Goal: Task Accomplishment & Management: Manage account settings

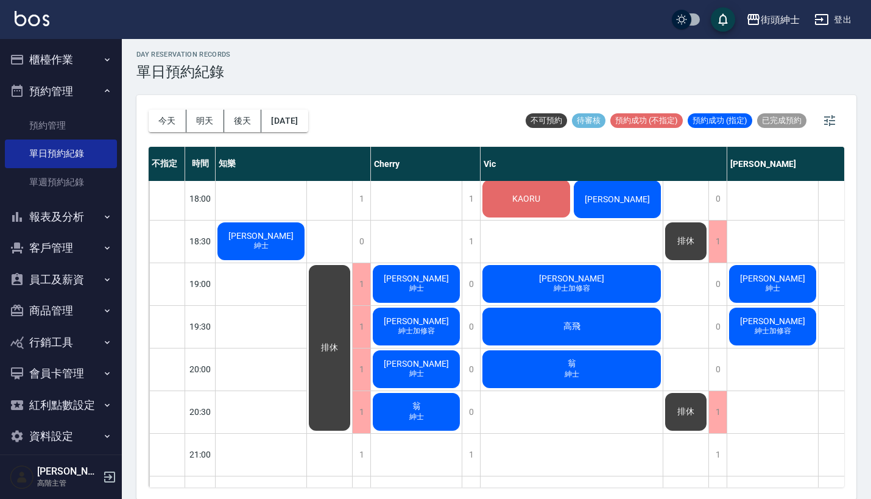
scroll to position [771, 0]
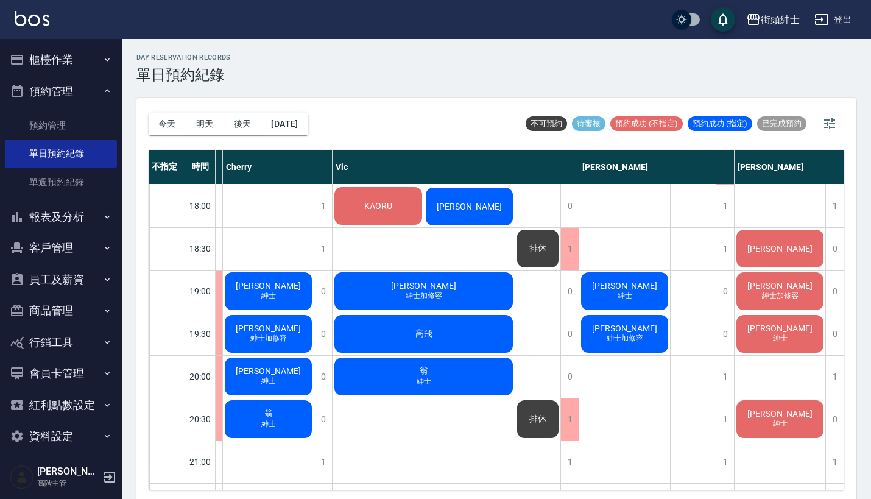
scroll to position [768, 154]
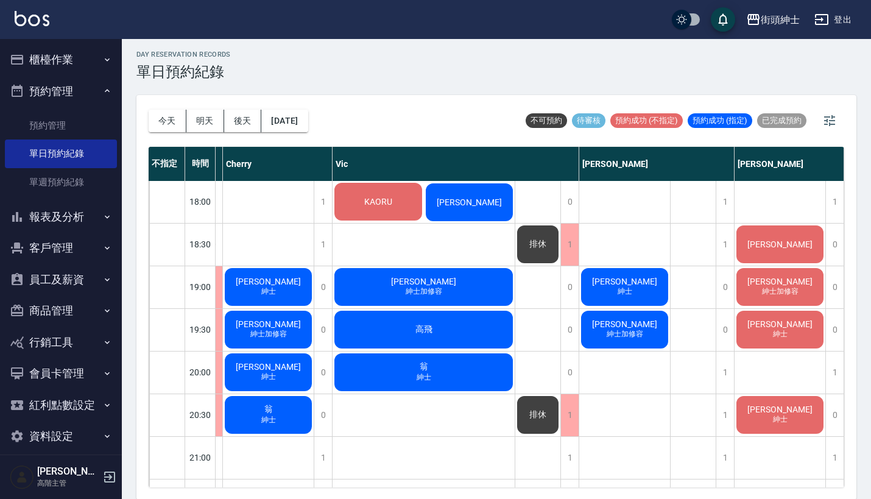
scroll to position [768, 99]
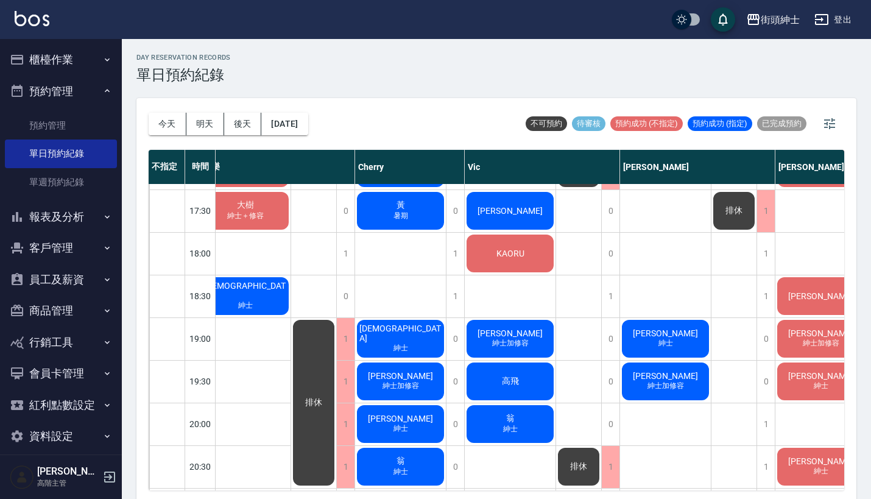
scroll to position [724, 16]
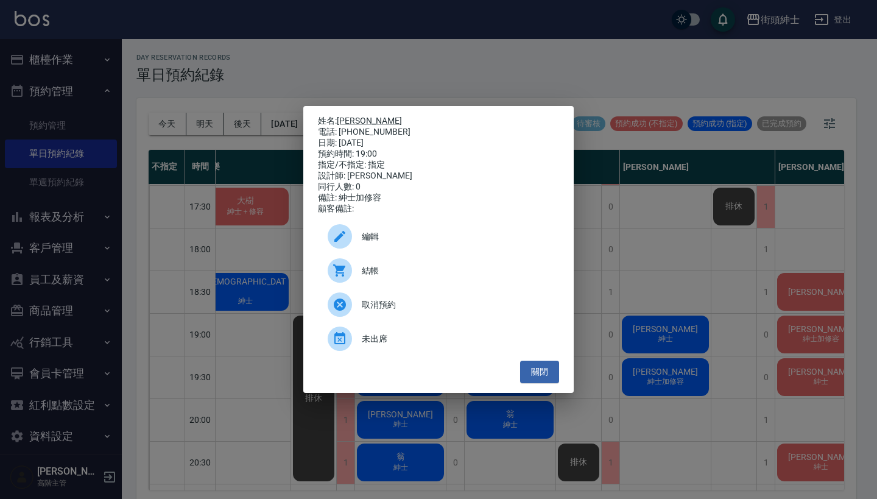
click at [699, 372] on div "姓名: 洪偉哲 電話: 0952792399 日期: 2025/08/15 預約時間: 19:00 指定/不指定: 指定 設計師: Vic 同行人數: 0 備…" at bounding box center [438, 249] width 877 height 499
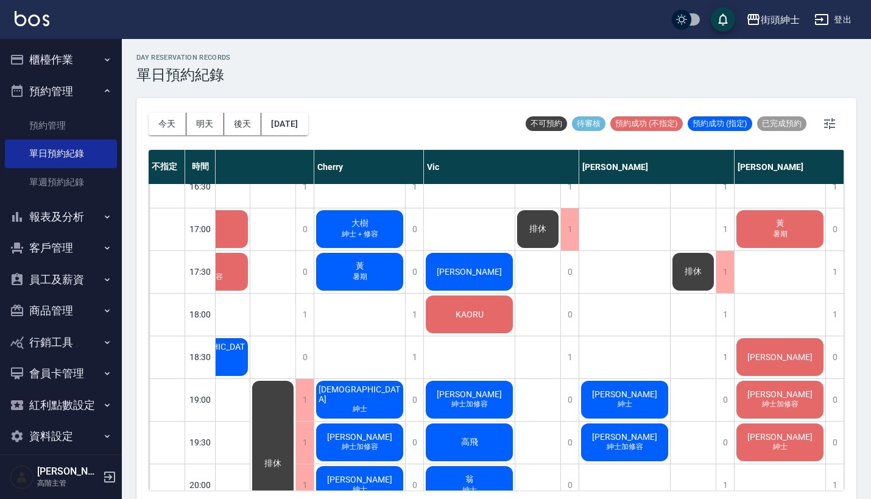
scroll to position [652, 63]
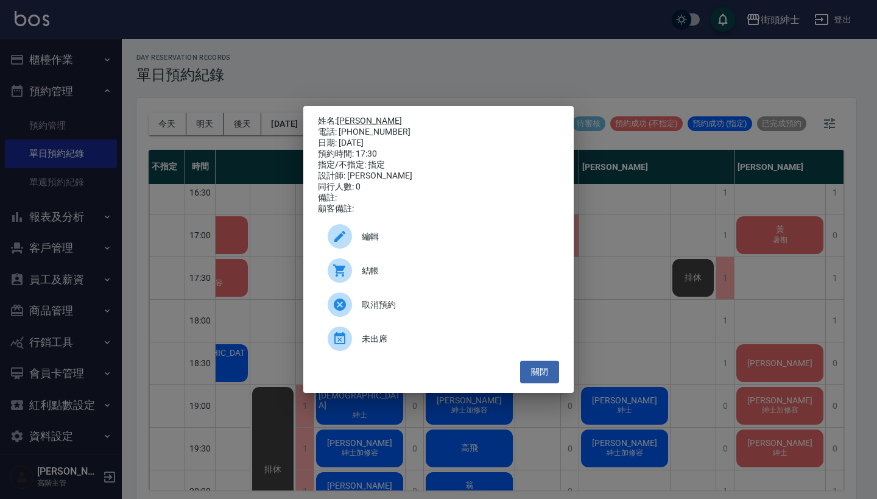
click at [425, 250] on div "編輯" at bounding box center [438, 236] width 241 height 34
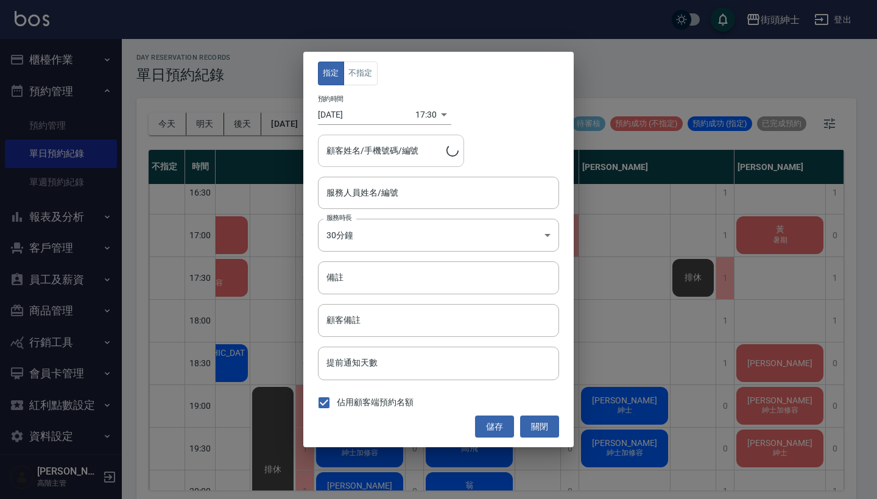
type input "Vic(無代號)"
type input "富樫隆介/0983299644"
click at [411, 211] on div "指定 不指定 預約時間 2025/08/15 17:30 1755250200000 顧客姓名/手機號碼/編號 富樫隆介/0983299644 顧客姓名/手機…" at bounding box center [438, 249] width 270 height 395
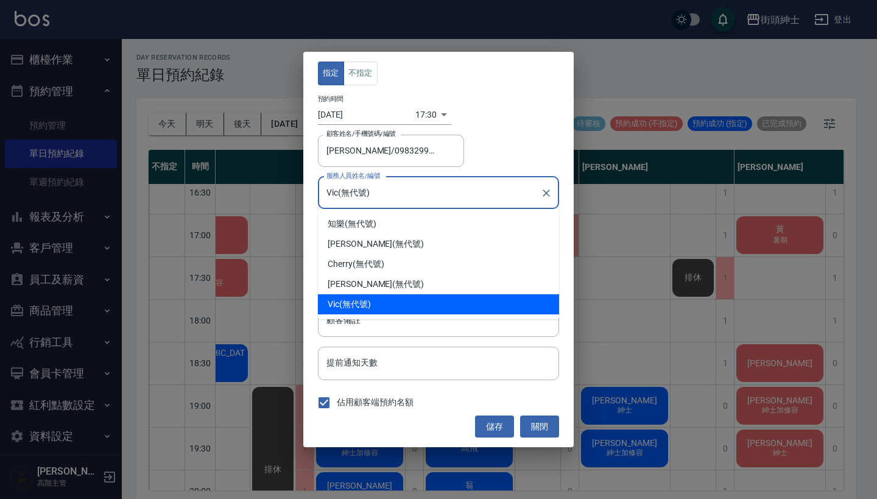
click at [412, 201] on input "Vic(無代號)" at bounding box center [429, 192] width 212 height 21
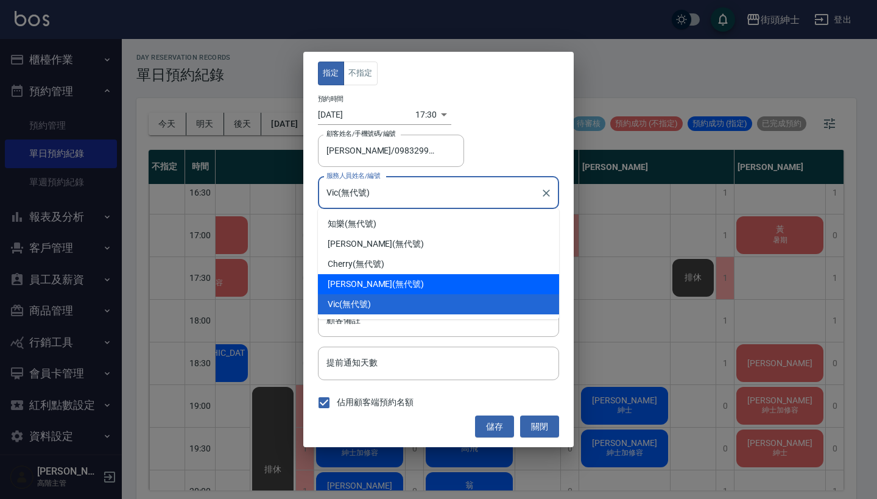
click at [419, 284] on div "eric (無代號)" at bounding box center [438, 284] width 241 height 20
type input "eric(無代號)"
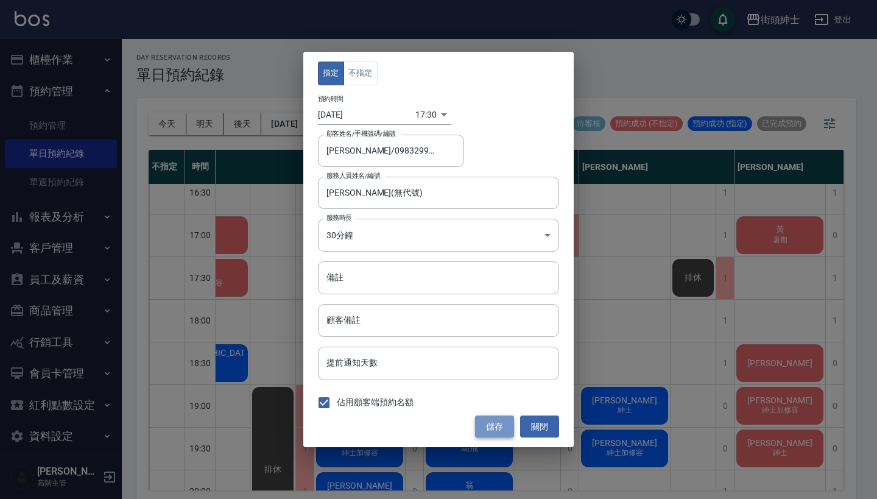
click at [503, 419] on button "儲存" at bounding box center [494, 426] width 39 height 23
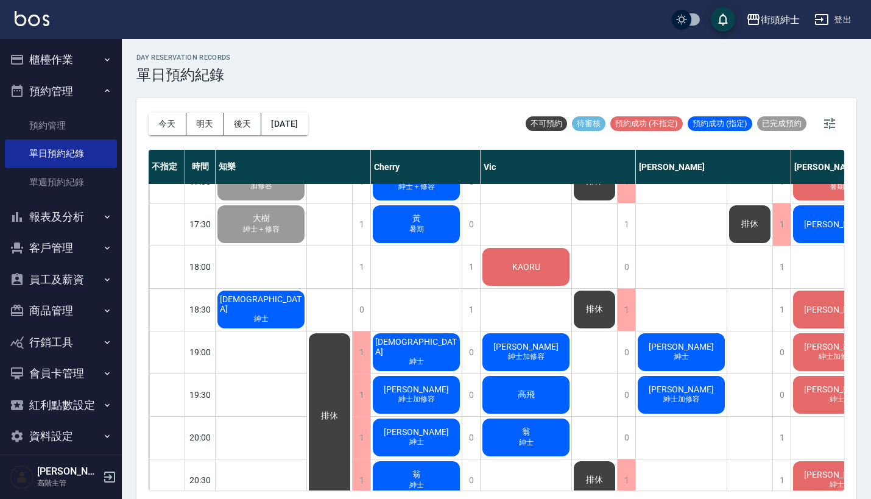
scroll to position [710, 0]
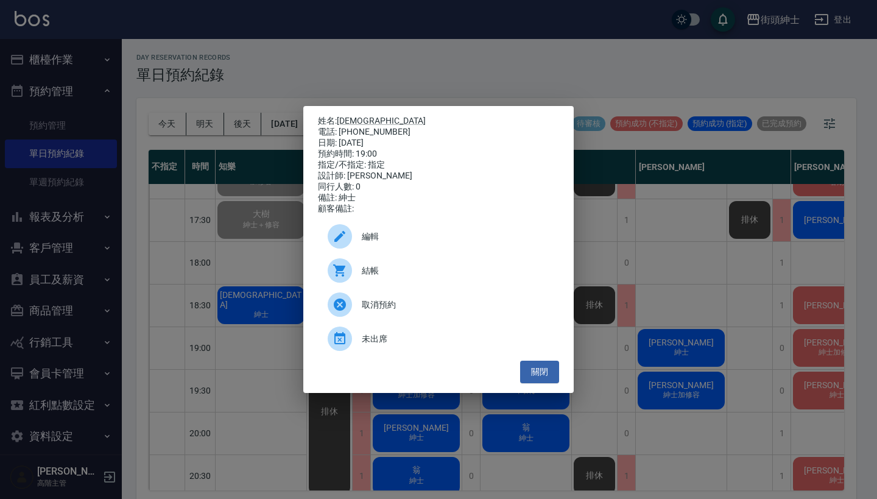
drag, startPoint x: 648, startPoint y: 58, endPoint x: 648, endPoint y: 51, distance: 7.3
click at [648, 58] on div "姓名: 聖恩 電話: 0968023913 日期: 2025/08/15 預約時間: 19:00 指定/不指定: 指定 設計師: Cherry 同行人數: 0…" at bounding box center [438, 249] width 877 height 499
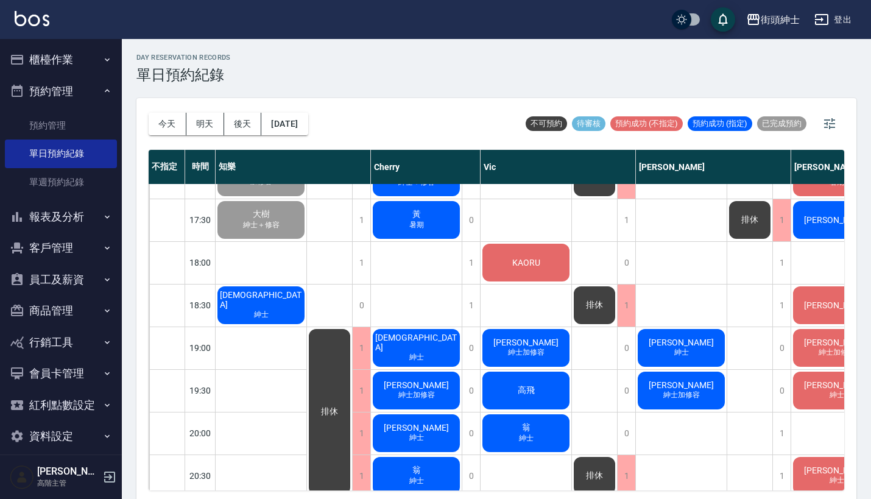
click at [617, 331] on div "排休 排休 排休" at bounding box center [595, 92] width 46 height 1237
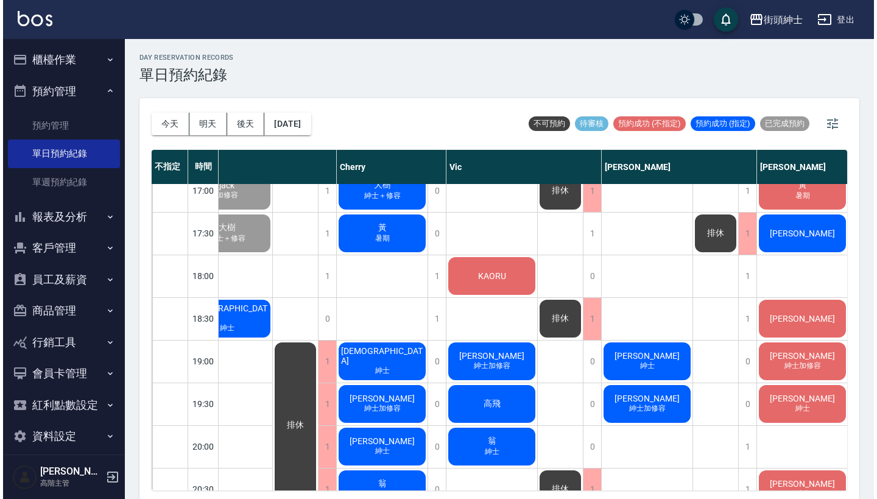
scroll to position [697, 37]
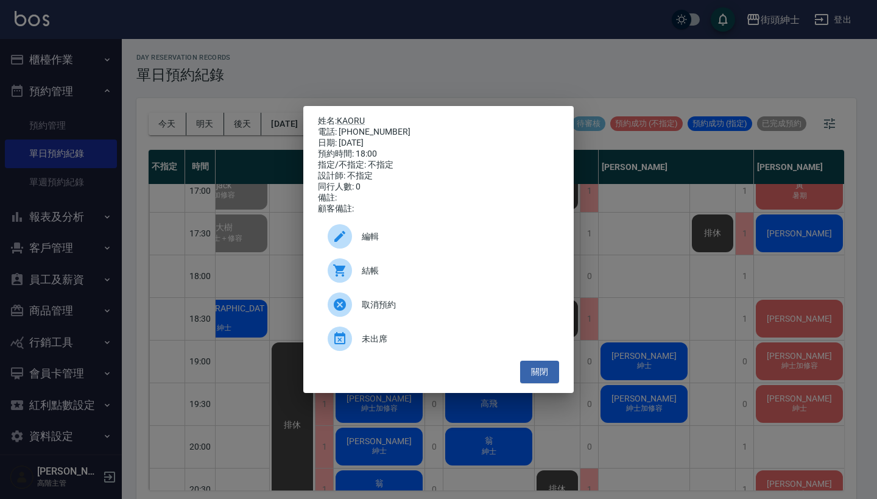
click at [428, 269] on div "結帳" at bounding box center [438, 270] width 241 height 34
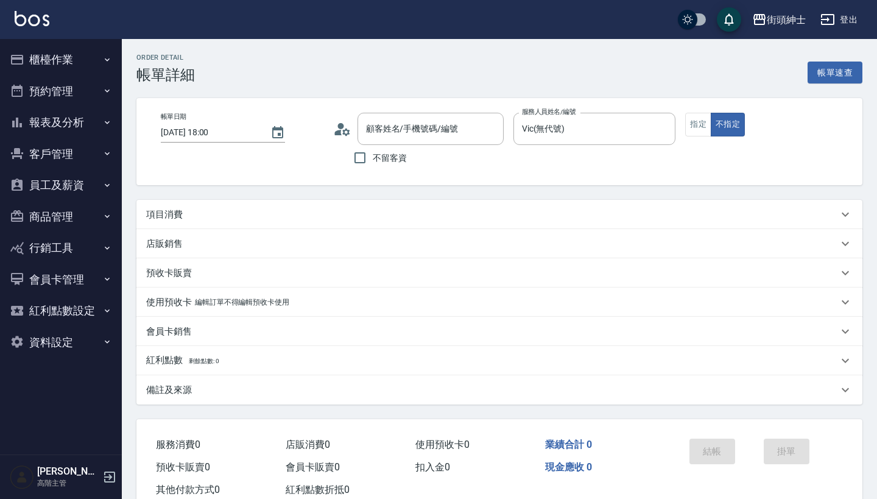
click at [406, 217] on div "項目消費" at bounding box center [492, 214] width 692 height 13
type input "KAORU/0958441829/null"
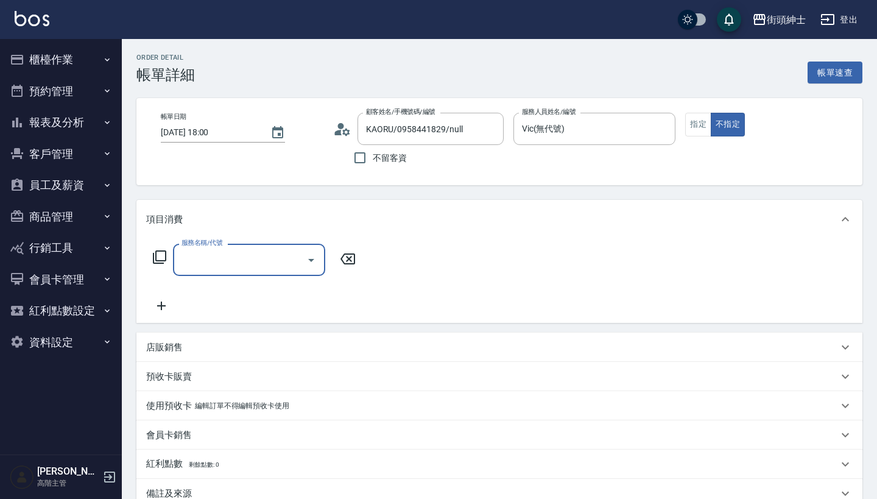
click at [242, 268] on input "服務名稱/代號" at bounding box center [240, 259] width 123 height 21
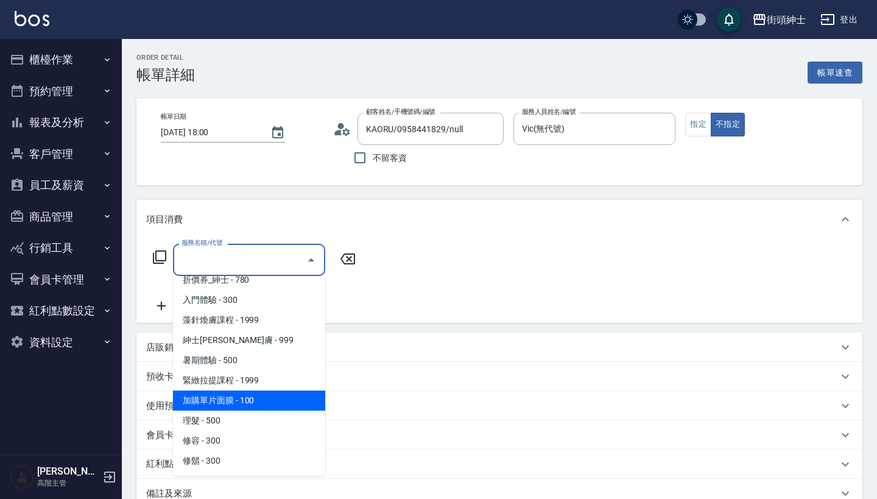
scroll to position [51, 0]
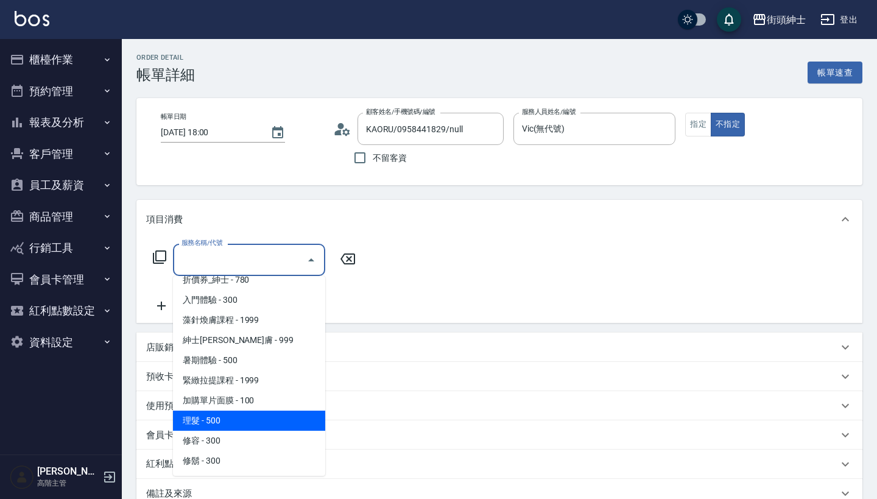
click at [253, 421] on span "理髮 - 500" at bounding box center [249, 421] width 152 height 20
type input "理髮(A02)"
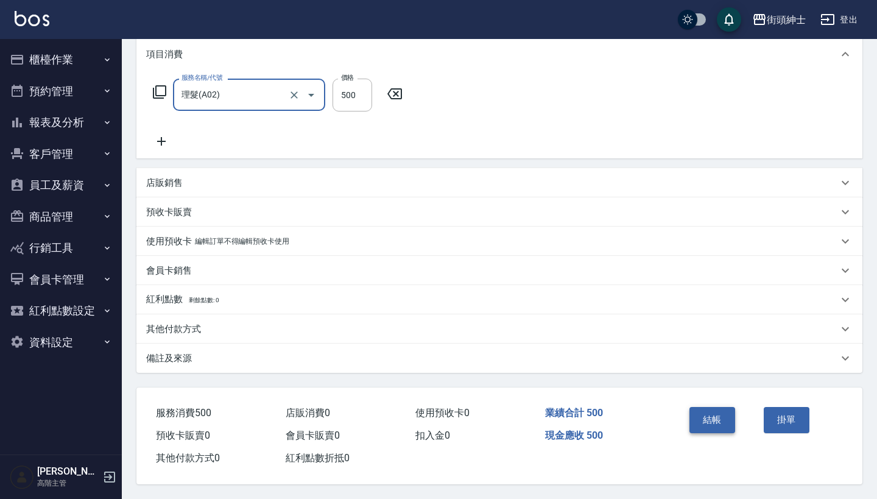
scroll to position [171, 0]
click at [708, 414] on button "結帳" at bounding box center [713, 420] width 46 height 26
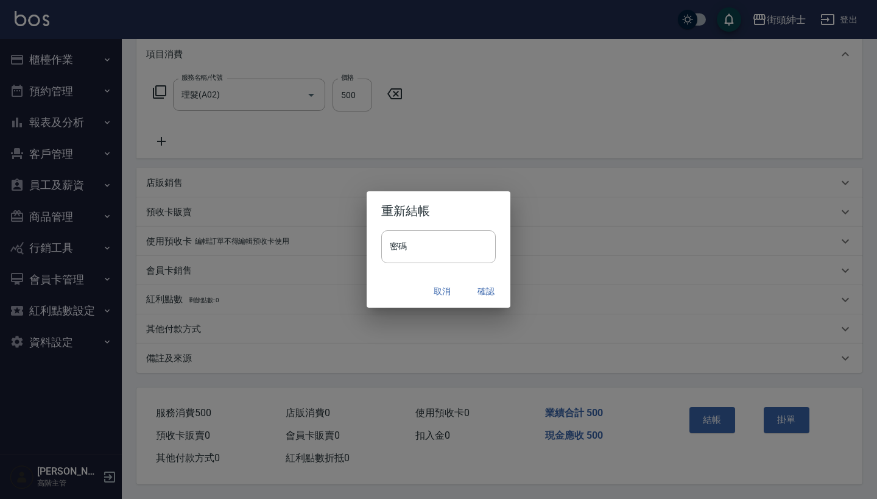
click at [489, 286] on button "確認" at bounding box center [486, 291] width 39 height 23
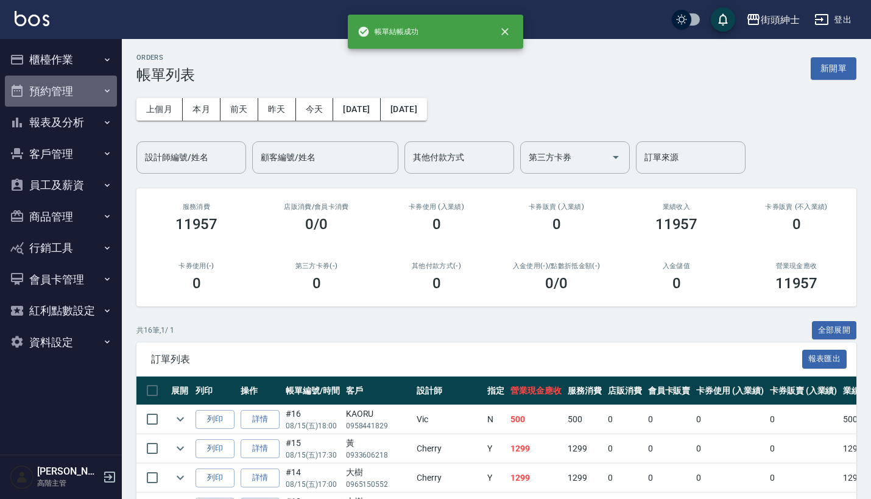
click at [62, 98] on button "預約管理" at bounding box center [61, 92] width 112 height 32
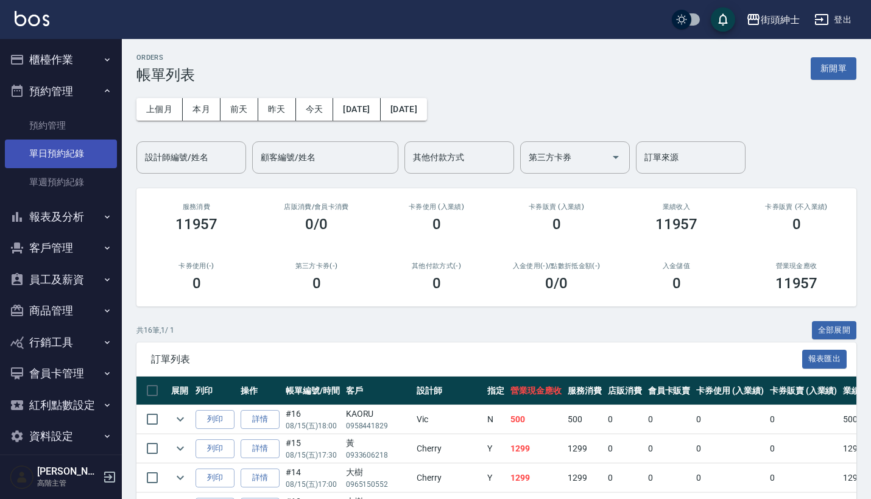
click at [85, 154] on link "單日預約紀錄" at bounding box center [61, 154] width 112 height 28
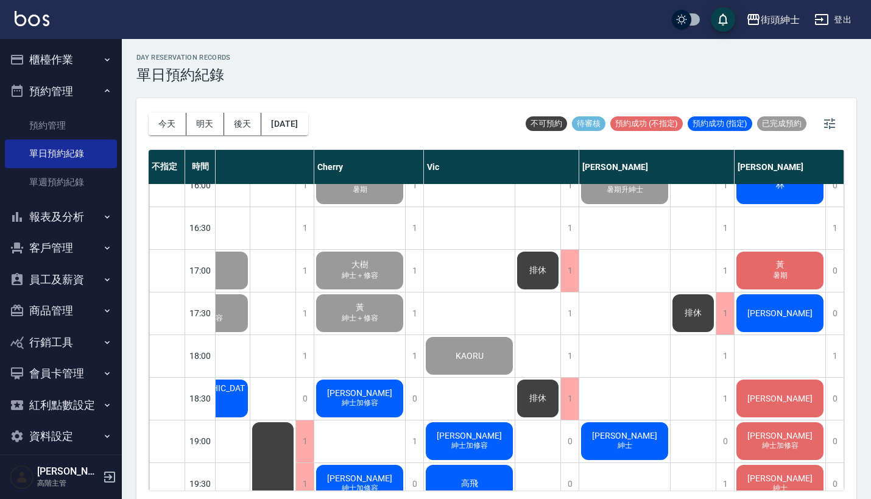
scroll to position [618, 60]
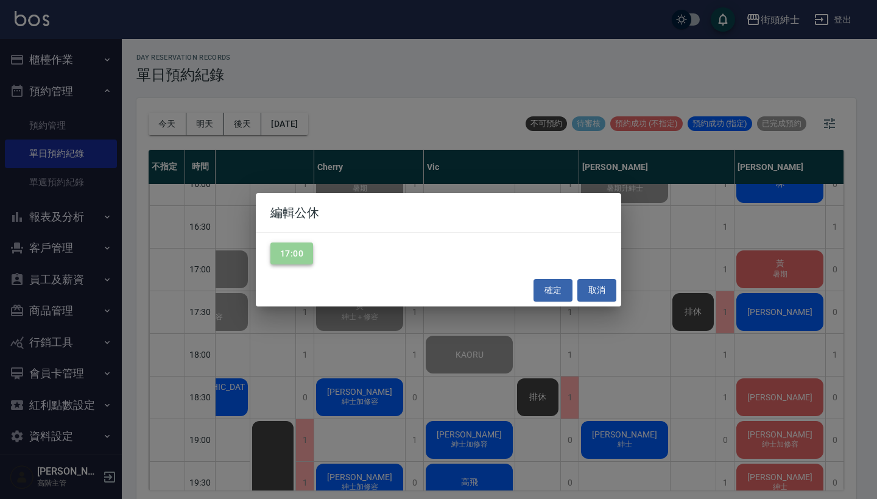
click at [287, 253] on button "17:00" at bounding box center [291, 253] width 43 height 23
click at [553, 290] on button "確定" at bounding box center [553, 290] width 39 height 23
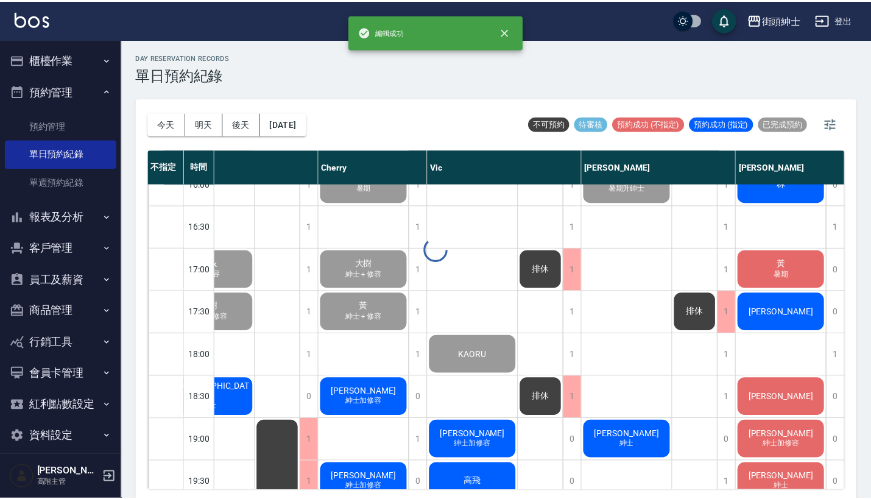
scroll to position [618, 57]
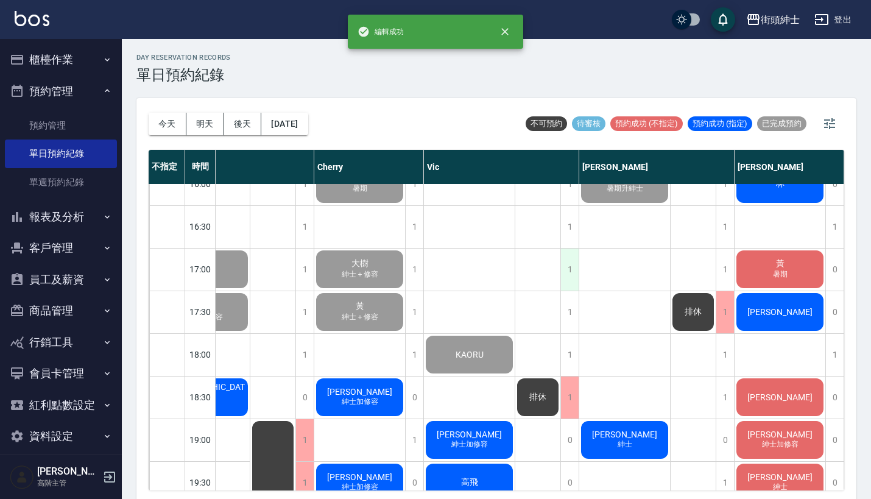
click at [570, 267] on div "1" at bounding box center [569, 270] width 18 height 42
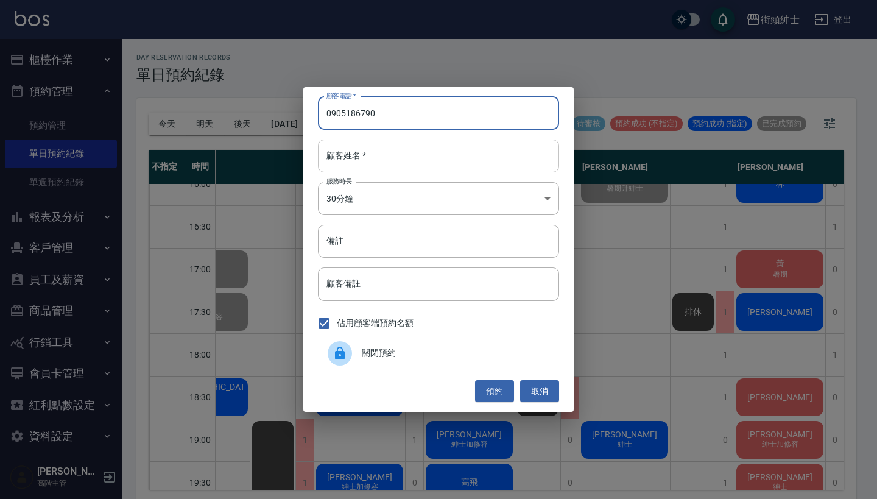
type input "0905186790"
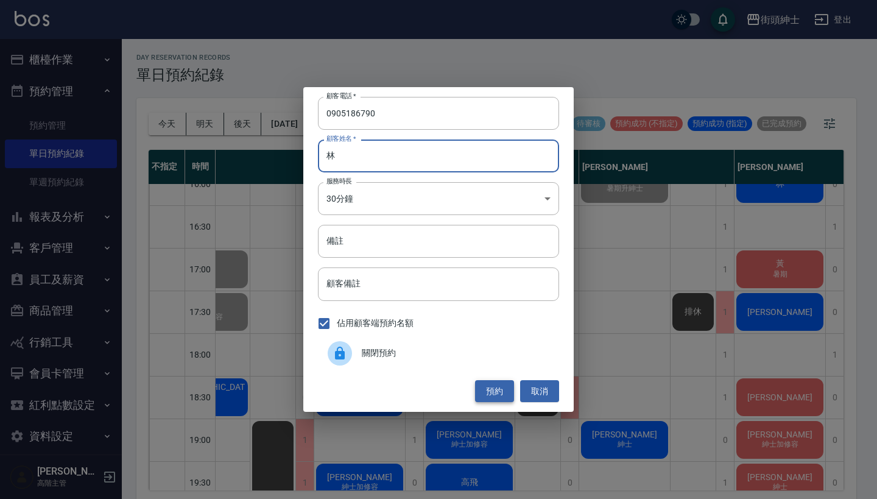
type input "林"
click at [499, 388] on button "預約" at bounding box center [494, 391] width 39 height 23
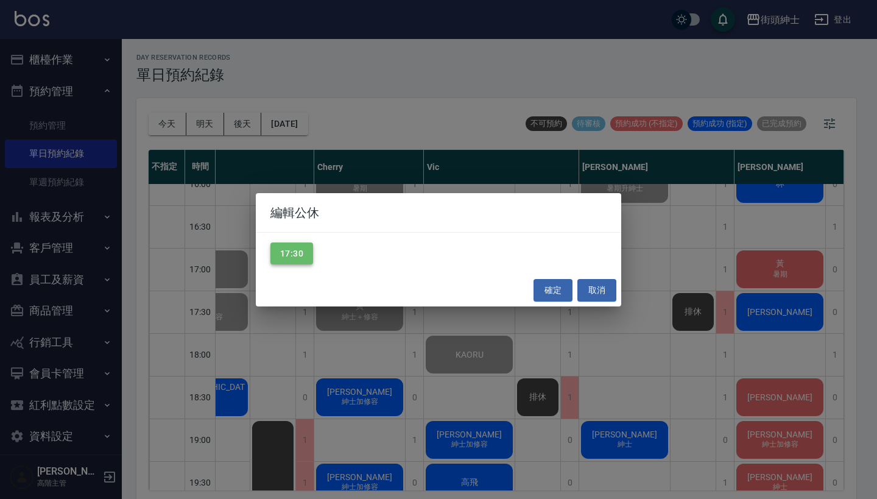
click at [289, 246] on button "17:30" at bounding box center [291, 253] width 43 height 23
click at [543, 293] on button "確定" at bounding box center [553, 290] width 39 height 23
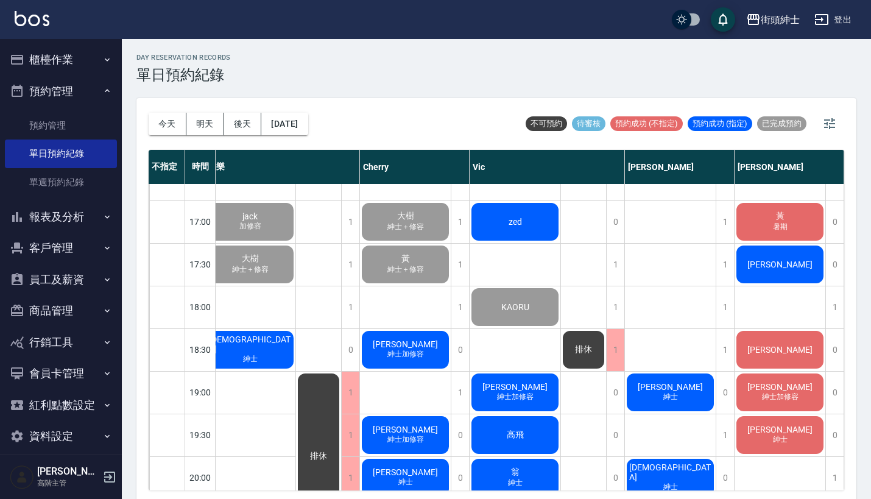
scroll to position [666, 17]
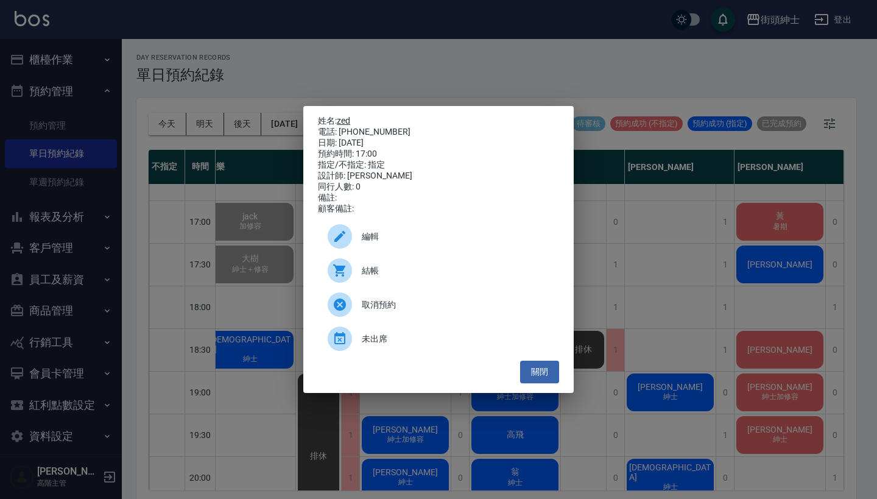
drag, startPoint x: 389, startPoint y: 127, endPoint x: 341, endPoint y: 118, distance: 48.3
click at [341, 118] on div "姓名: zed 電話: 0905186790 日期: 2025/08/15 預約時間: 17:00 指定/不指定: 指定 設計師: Vic 同行人數: 0 備…" at bounding box center [438, 165] width 241 height 99
copy div "姓名: zed 電話: 0905186790"
click at [523, 58] on div "姓名: zed 電話: 0905186790 日期: 2025/08/15 預約時間: 17:00 指定/不指定: 指定 設計師: Vic 同行人數: 0 備…" at bounding box center [438, 249] width 877 height 499
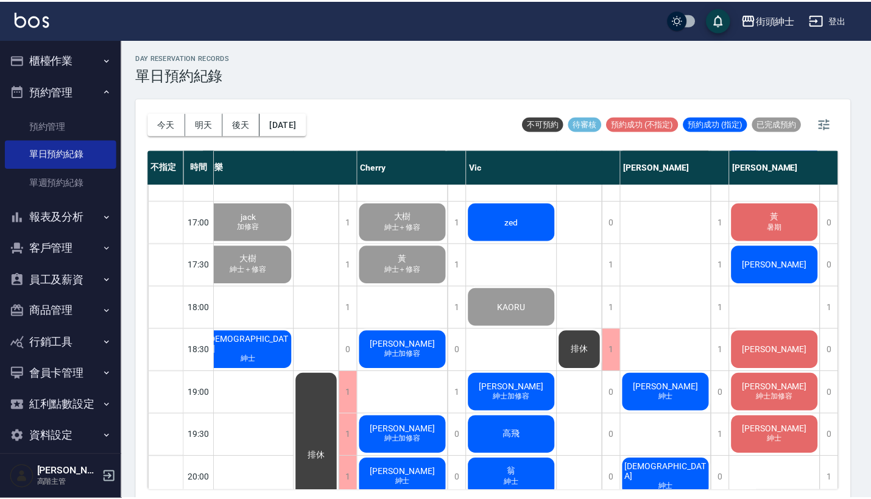
scroll to position [666, 11]
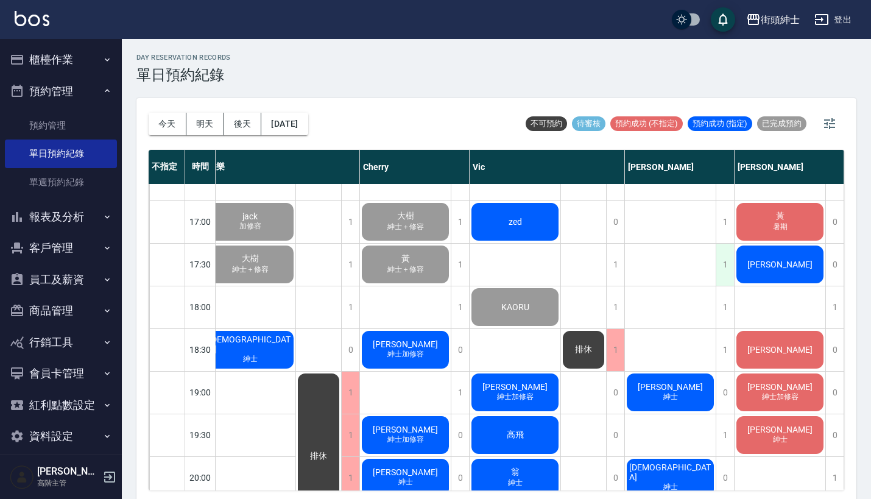
click at [720, 265] on div "1" at bounding box center [725, 265] width 18 height 42
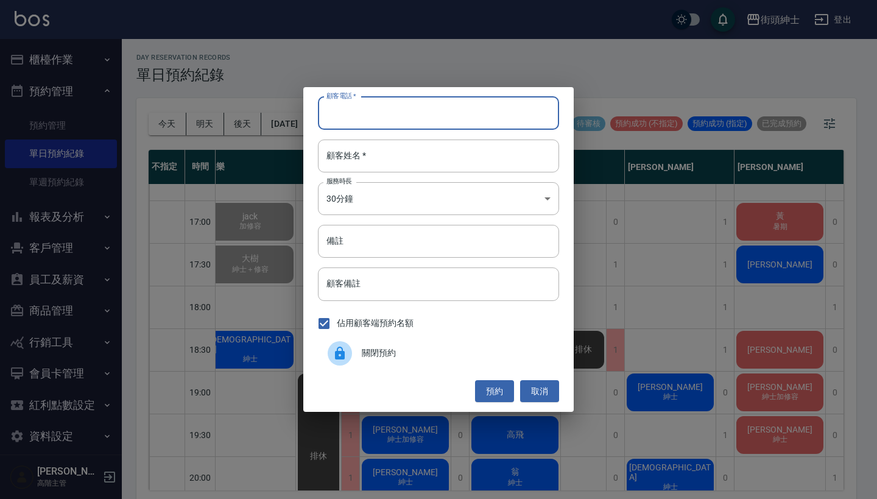
paste input "zed 電話: 0905186790"
type input "zed 電話: 0905186790"
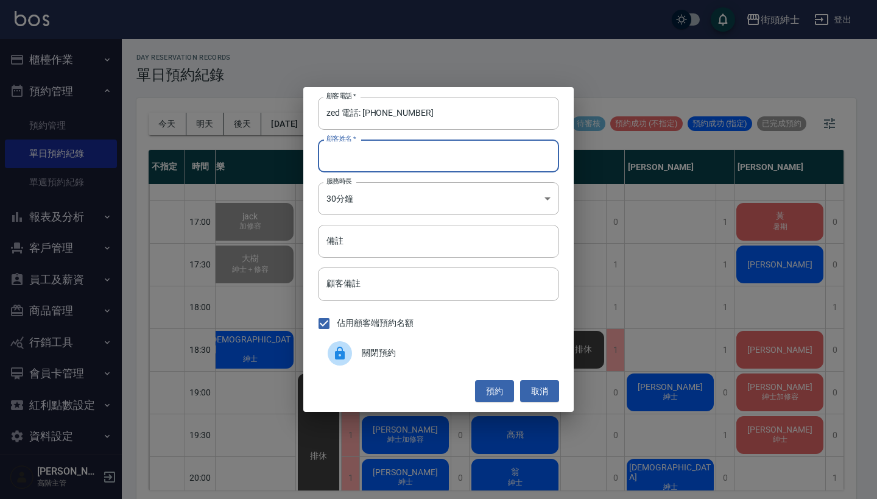
paste input "zed 電話: 0905186790"
type input "zed 電話: 0905186790"
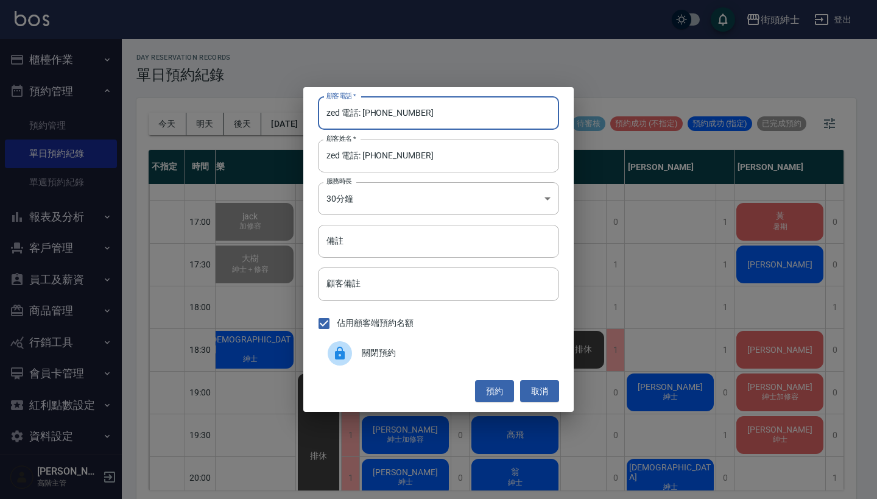
drag, startPoint x: 358, startPoint y: 114, endPoint x: 265, endPoint y: 112, distance: 93.2
click at [265, 113] on div "顧客電話   * zed 電話: 0905186790 顧客電話   * 顧客姓名   * zed 電話: 0905186790 顧客姓名   * 服務時長 …" at bounding box center [438, 249] width 877 height 499
type input "0905186790"
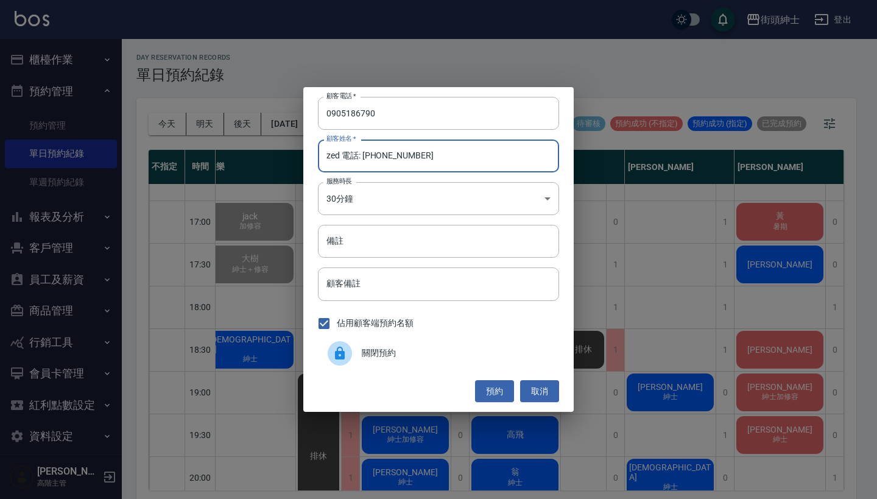
drag, startPoint x: 431, startPoint y: 158, endPoint x: 344, endPoint y: 157, distance: 87.1
click at [344, 157] on input "zed 電話: 0905186790" at bounding box center [438, 156] width 241 height 33
type input "zed"
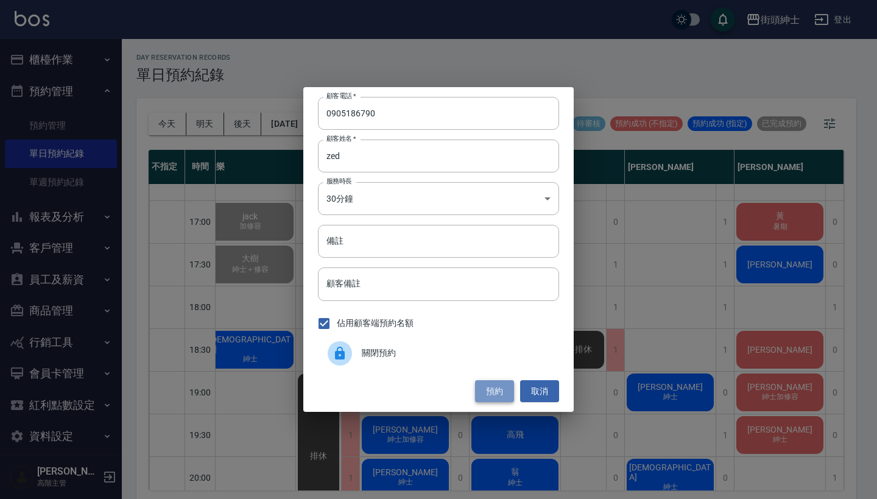
click at [503, 384] on button "預約" at bounding box center [494, 391] width 39 height 23
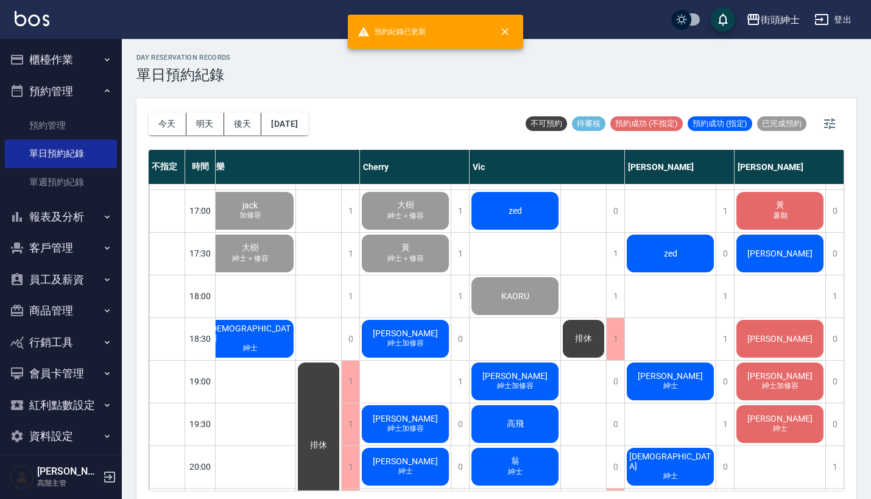
scroll to position [677, 17]
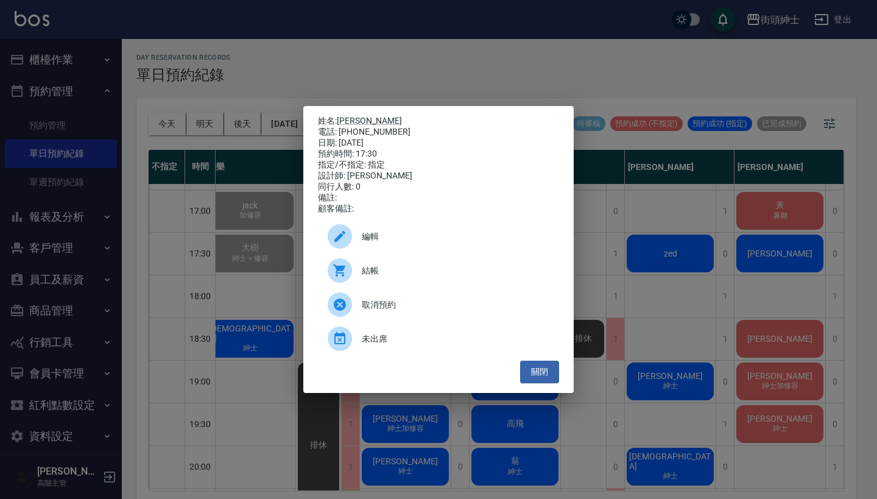
click at [712, 278] on div "姓名: 富樫隆介 電話: 0983299644 日期: 2025/08/15 預約時間: 17:30 指定/不指定: 指定 設計師: eric 同行人數: 0…" at bounding box center [438, 249] width 877 height 499
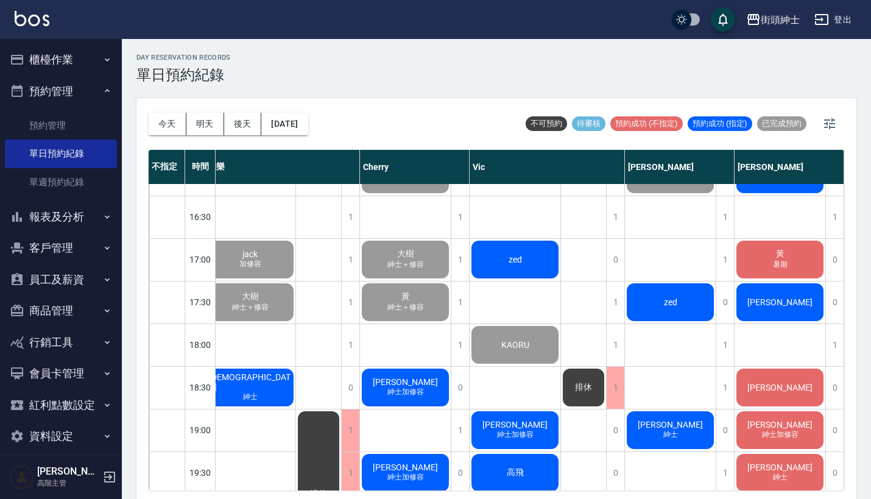
scroll to position [609, 11]
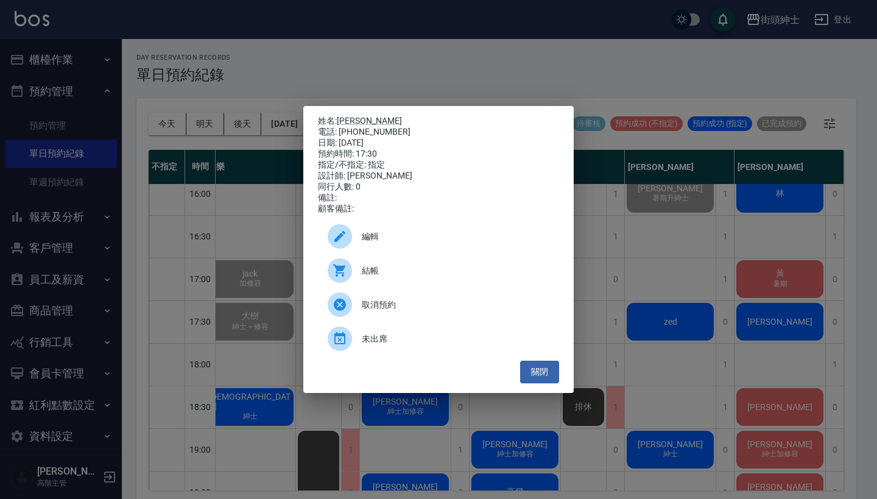
click at [736, 277] on div "姓名: 富樫隆介 電話: 0983299644 日期: 2025/08/15 預約時間: 17:30 指定/不指定: 指定 設計師: eric 同行人數: 0…" at bounding box center [438, 249] width 877 height 499
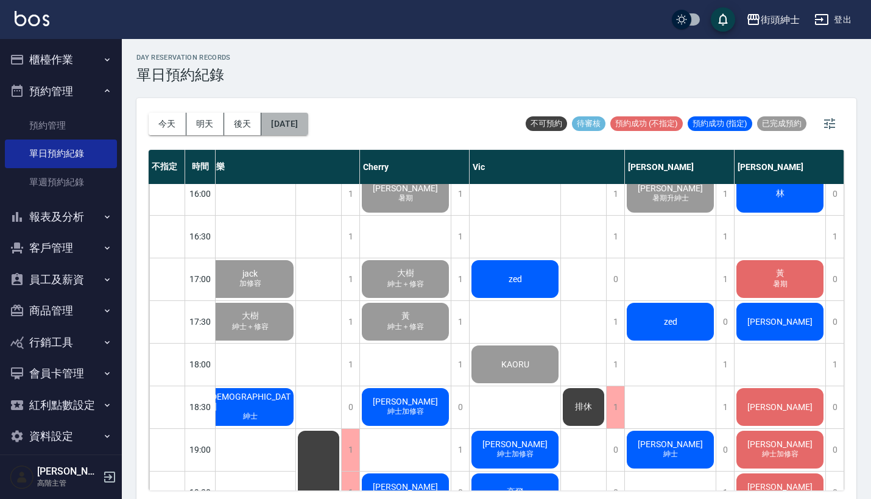
click at [295, 121] on button "[DATE]" at bounding box center [284, 124] width 46 height 23
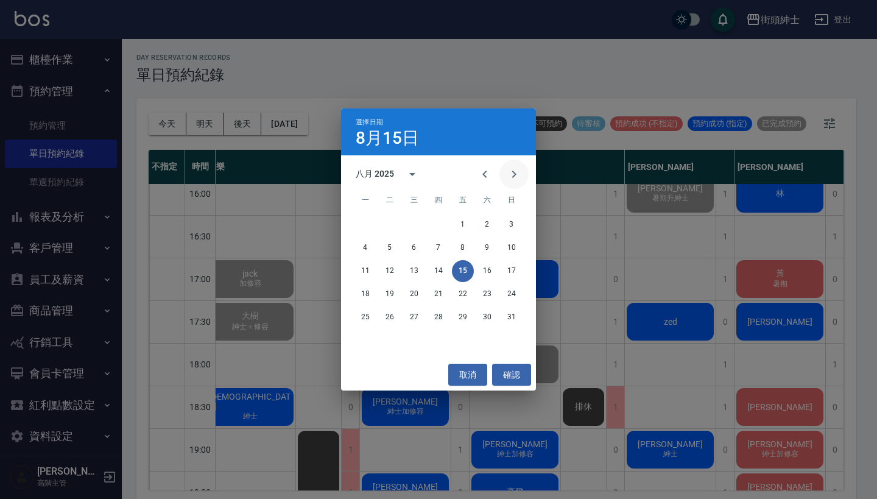
click at [510, 163] on button "Next month" at bounding box center [514, 174] width 29 height 29
click at [725, 331] on div "選擇日期 8月15日 九月 2025 一 二 三 四 五 六 日 1 2 3 4 5 6 7 8 9 10 11 12 13 14 15 16 17 18 1…" at bounding box center [438, 249] width 877 height 499
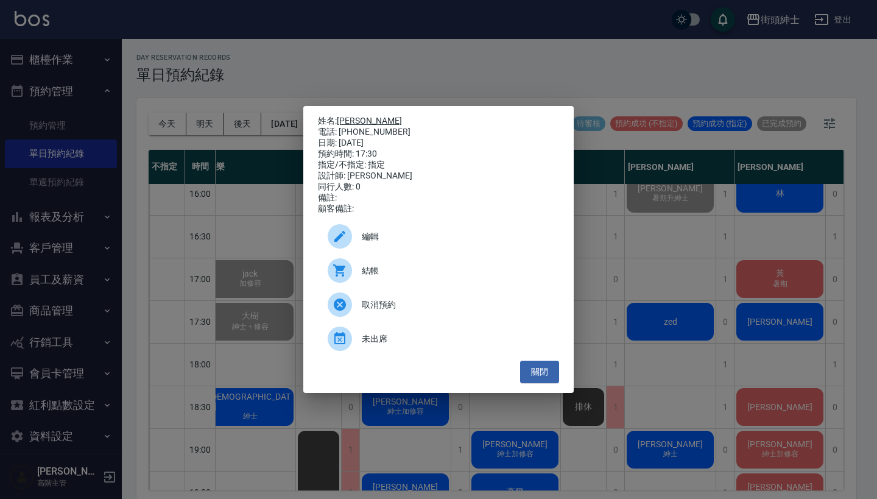
drag, startPoint x: 388, startPoint y: 127, endPoint x: 341, endPoint y: 117, distance: 48.0
click at [341, 117] on div "姓名: 富樫隆介 電話: 0983299644 日期: 2025/08/15 預約時間: 17:30 指定/不指定: 指定 設計師: eric 同行人數: 0…" at bounding box center [438, 165] width 241 height 99
copy div "姓名: 富樫隆介 電話: 0983299644"
click at [423, 62] on div "姓名: 富樫隆介 電話: 0983299644 日期: 2025/08/15 預約時間: 17:30 指定/不指定: 指定 設計師: eric 同行人數: 0…" at bounding box center [438, 249] width 877 height 499
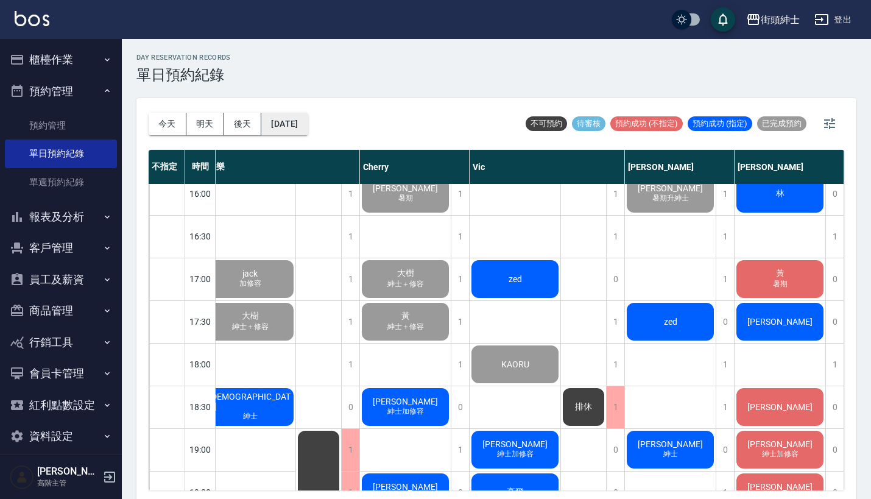
click at [308, 124] on button "[DATE]" at bounding box center [284, 124] width 46 height 23
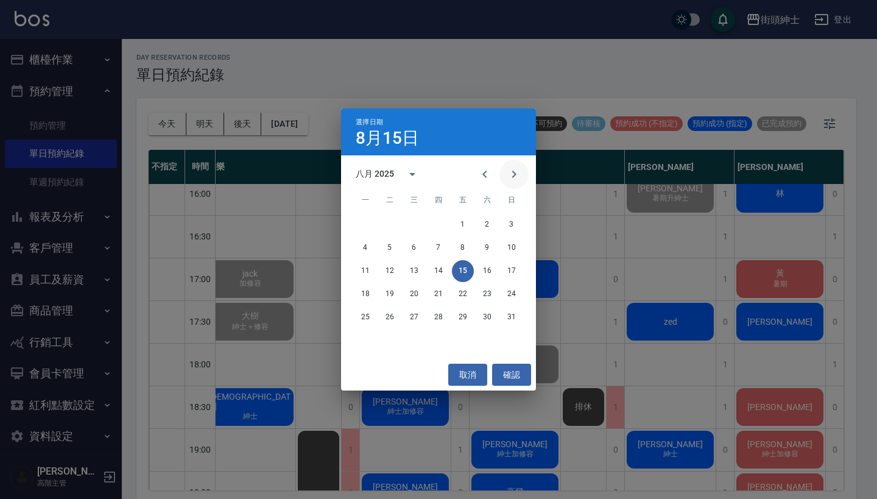
click at [509, 174] on icon "Next month" at bounding box center [514, 174] width 15 height 15
click at [463, 246] on button "12" at bounding box center [463, 248] width 22 height 22
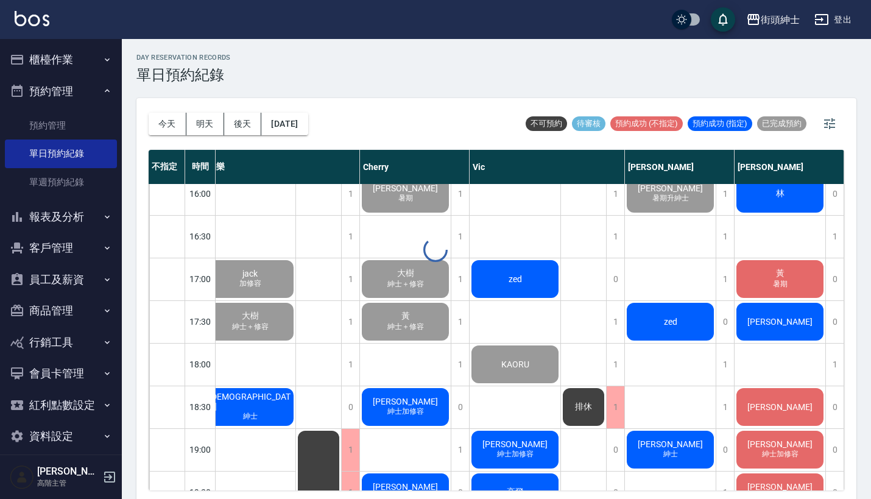
scroll to position [609, 0]
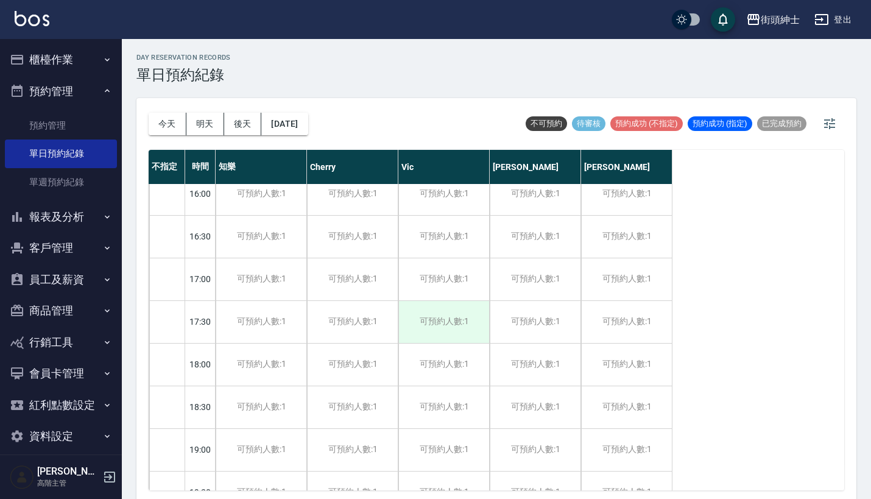
click at [444, 312] on div "可預約人數:1" at bounding box center [443, 322] width 91 height 42
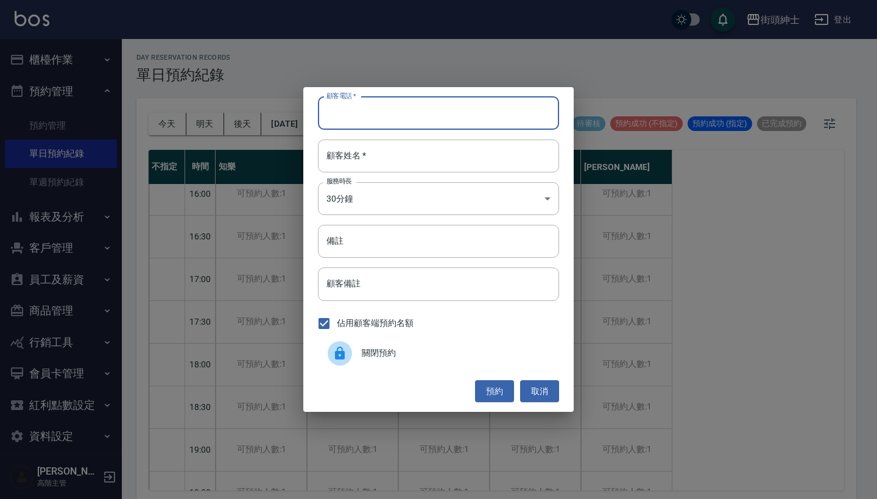
paste input "富樫隆介 電話: 0983299644"
type input "富樫隆介 電話: 0983299644"
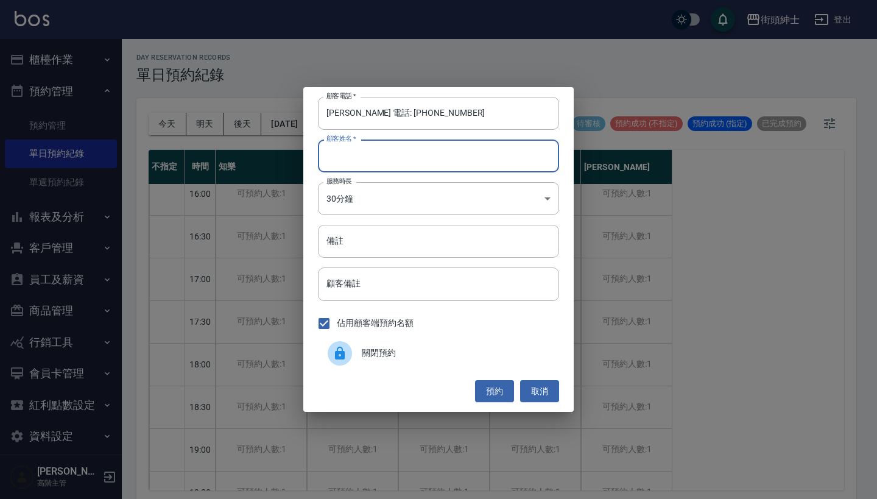
paste input "富樫隆介 電話: 0983299644"
type input "富樫隆介 電話: 0983299644"
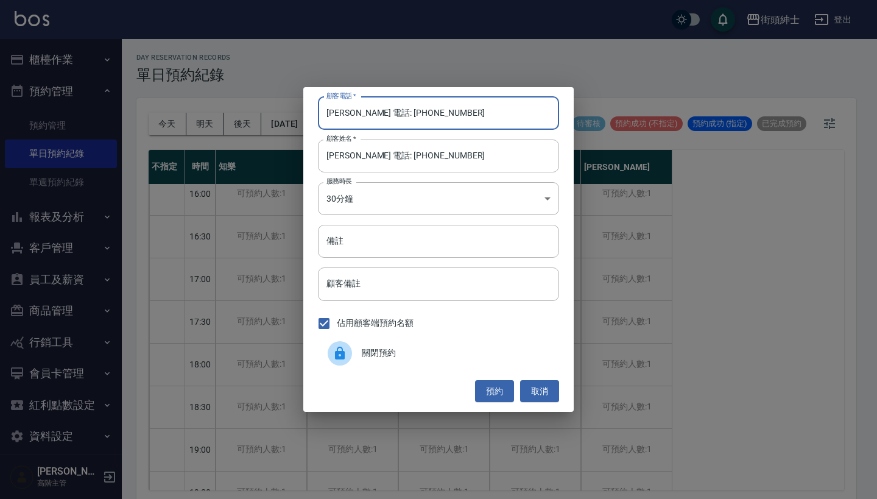
drag, startPoint x: 383, startPoint y: 116, endPoint x: 278, endPoint y: 116, distance: 104.2
click at [282, 116] on div "顧客電話   * 富樫隆介 電話: 0983299644 顧客電話   * 顧客姓名   * 富樫隆介 電話: 0983299644 顧客姓名   * 服務時…" at bounding box center [438, 249] width 877 height 499
type input "0983299644"
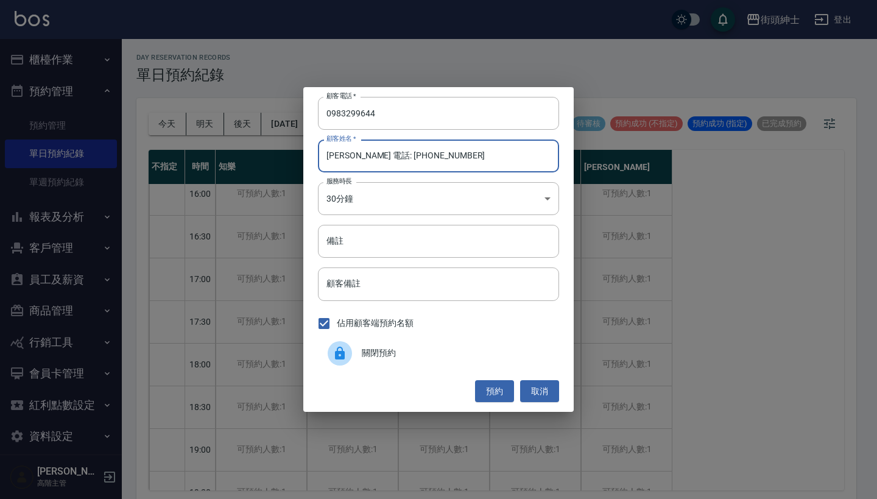
drag, startPoint x: 470, startPoint y: 150, endPoint x: 367, endPoint y: 164, distance: 104.5
click at [367, 164] on input "富樫隆介 電話: 0983299644" at bounding box center [438, 156] width 241 height 33
click at [461, 158] on input "富樫隆介 電話: 0983299644" at bounding box center [438, 156] width 241 height 33
drag, startPoint x: 461, startPoint y: 158, endPoint x: 362, endPoint y: 155, distance: 98.2
click at [362, 155] on input "富樫隆介 電話: 0983299644" at bounding box center [438, 156] width 241 height 33
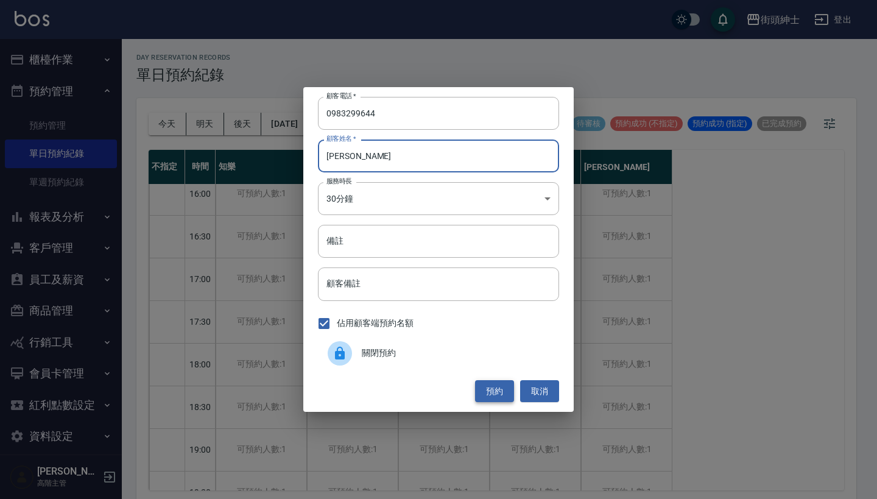
type input "富樫隆"
click at [497, 384] on button "預約" at bounding box center [494, 391] width 39 height 23
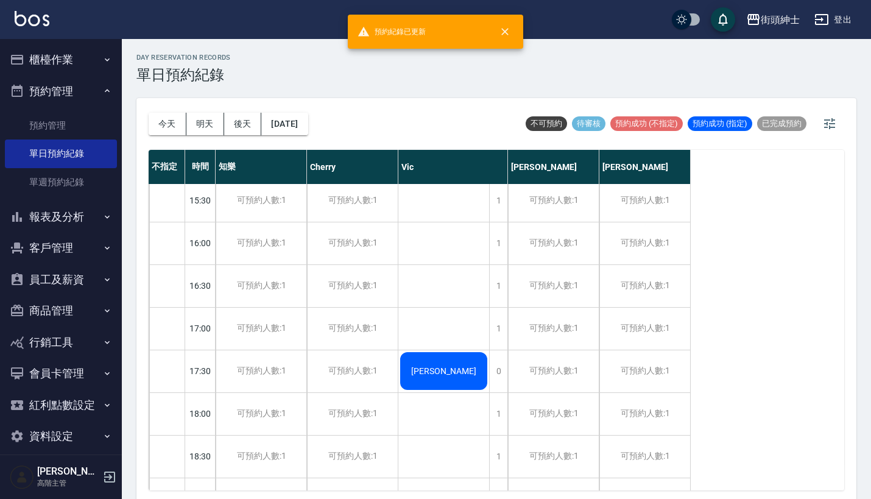
scroll to position [561, 0]
click at [174, 119] on button "今天" at bounding box center [168, 124] width 38 height 23
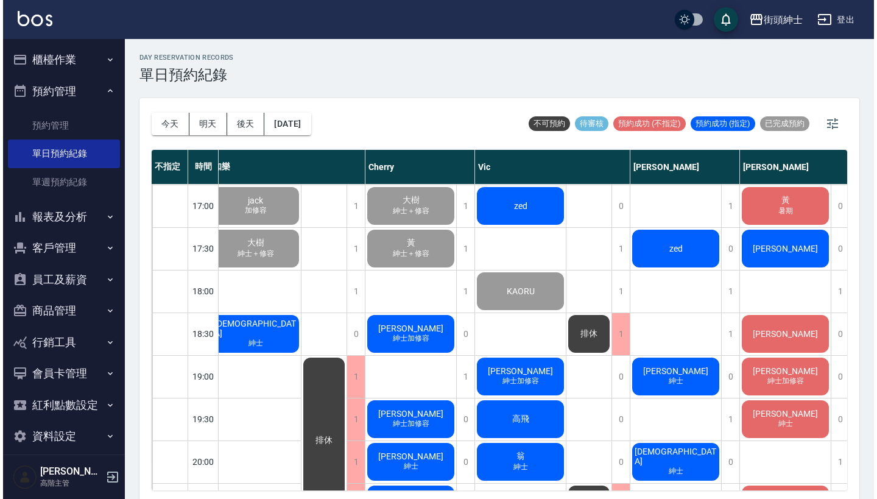
scroll to position [623, 9]
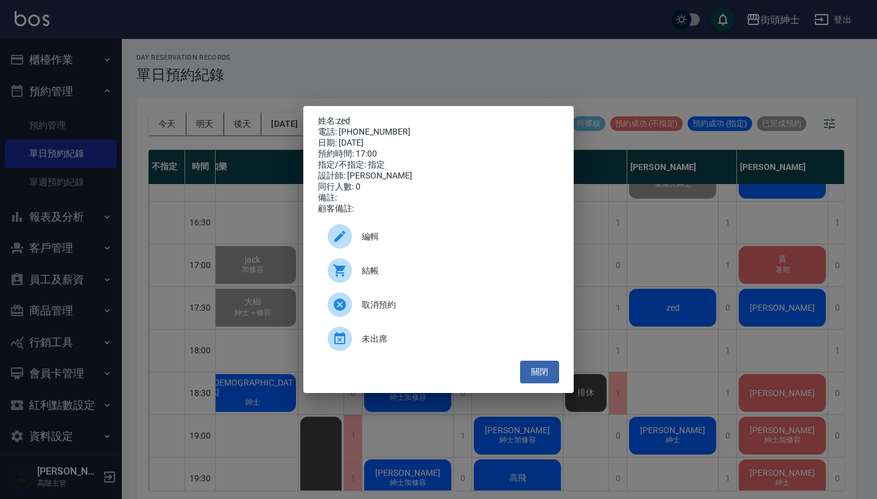
click at [462, 272] on span "結帳" at bounding box center [456, 270] width 188 height 13
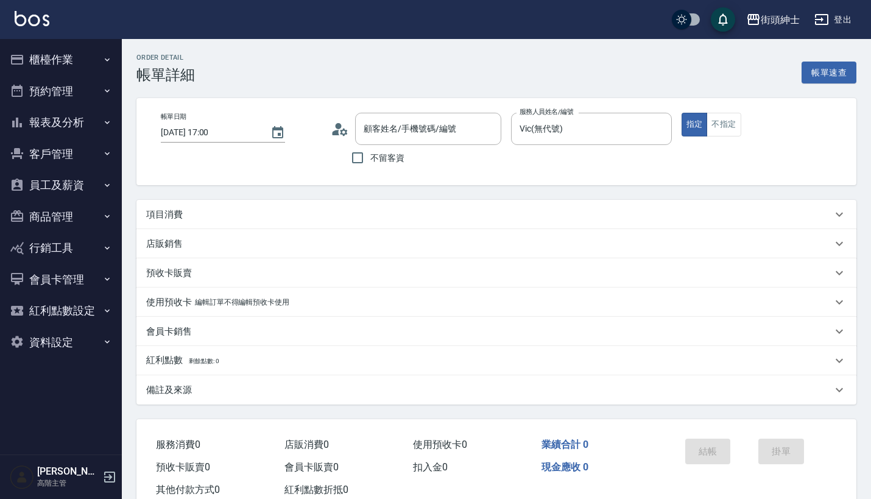
type input "zed/0905186790/null"
click at [479, 210] on div "項目消費" at bounding box center [489, 214] width 686 height 13
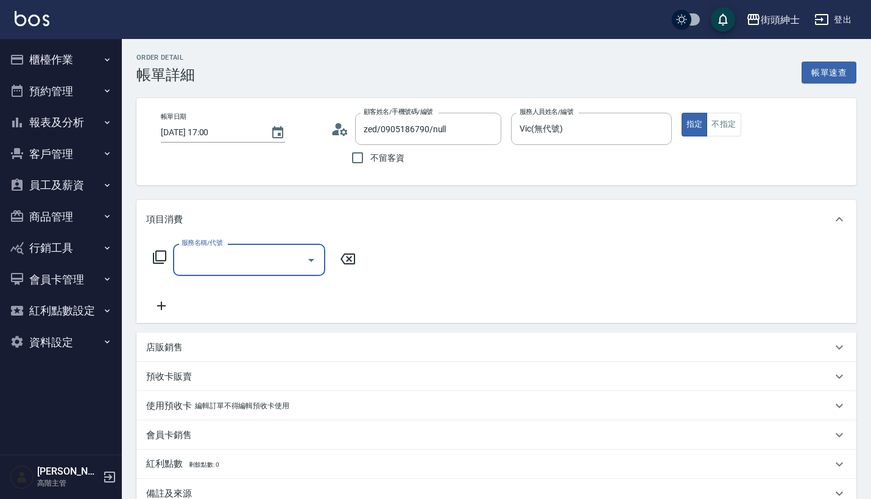
click at [252, 272] on div "服務名稱/代號" at bounding box center [249, 260] width 152 height 32
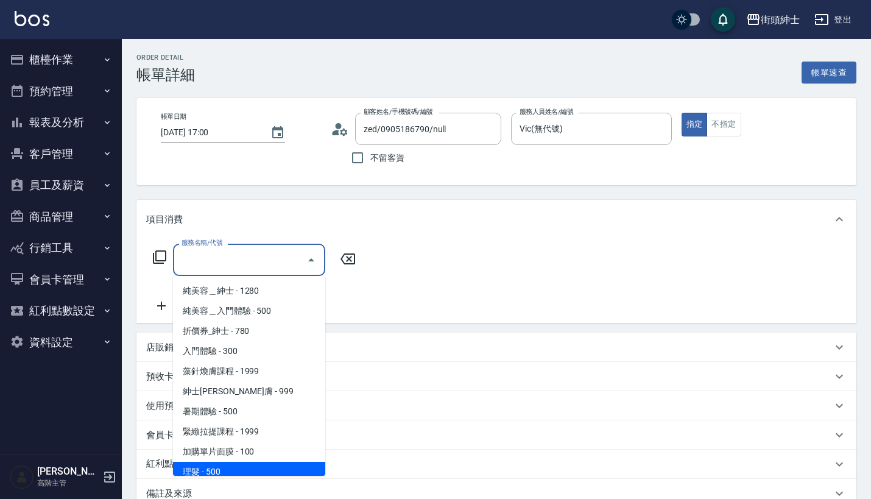
click at [241, 467] on span "理髮 - 500" at bounding box center [249, 472] width 152 height 20
type input "理髮(A02)"
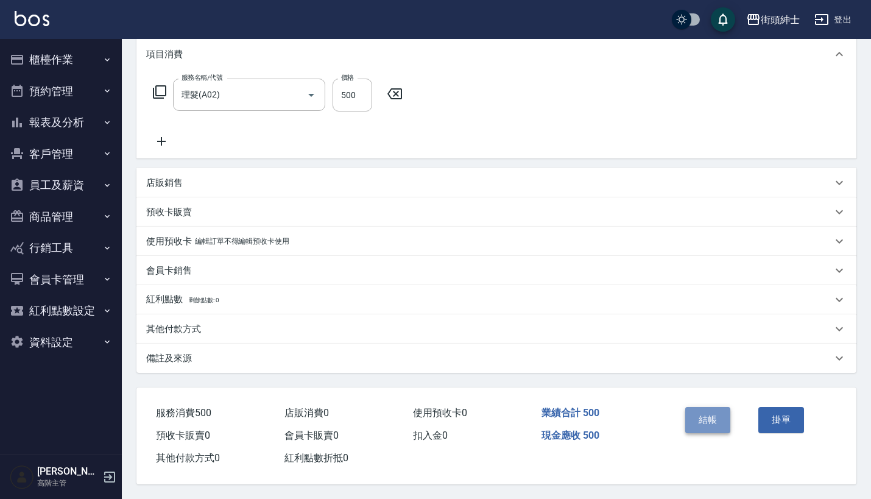
click at [716, 415] on button "結帳" at bounding box center [708, 420] width 46 height 26
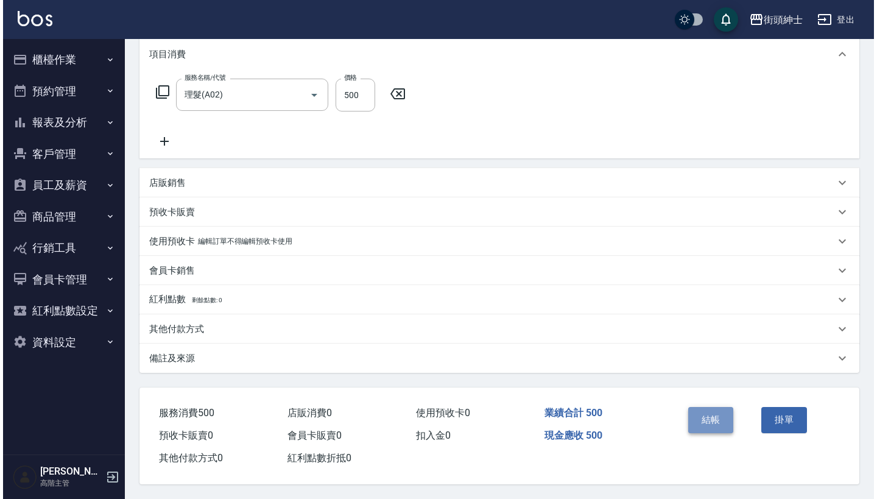
scroll to position [171, 0]
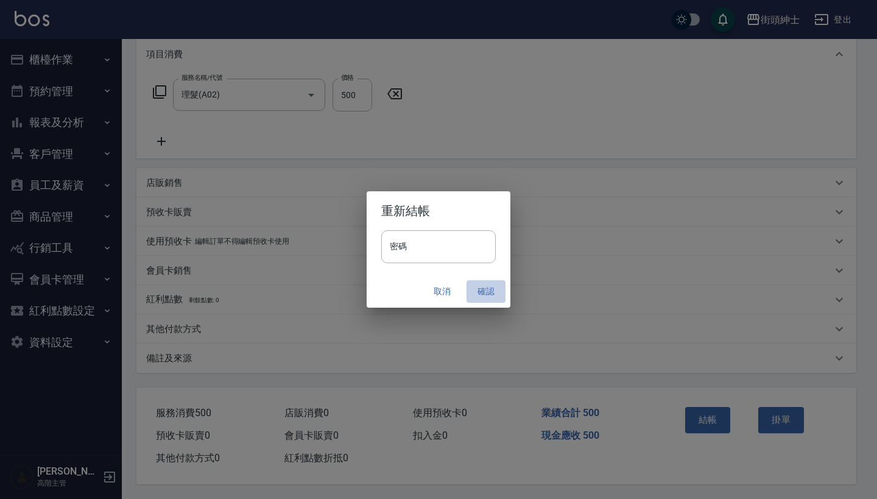
click at [481, 288] on button "確認" at bounding box center [486, 291] width 39 height 23
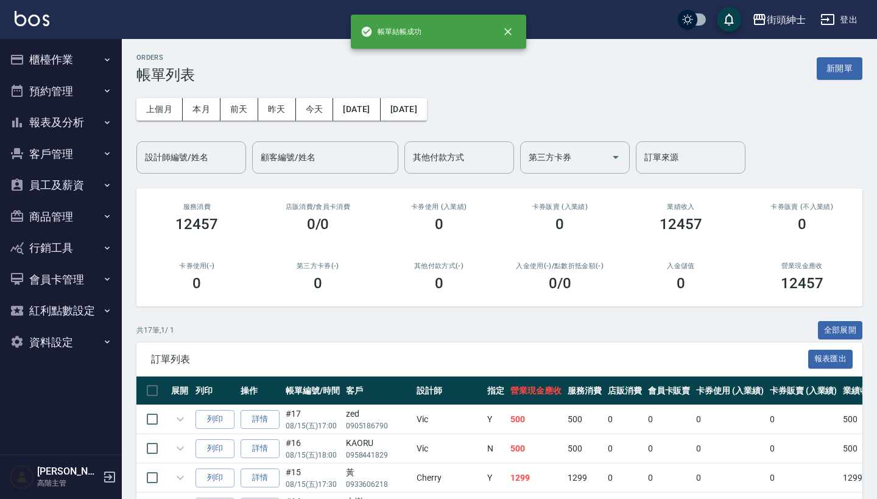
drag, startPoint x: 85, startPoint y: 90, endPoint x: 81, endPoint y: 127, distance: 37.3
click at [85, 90] on button "預約管理" at bounding box center [61, 92] width 112 height 32
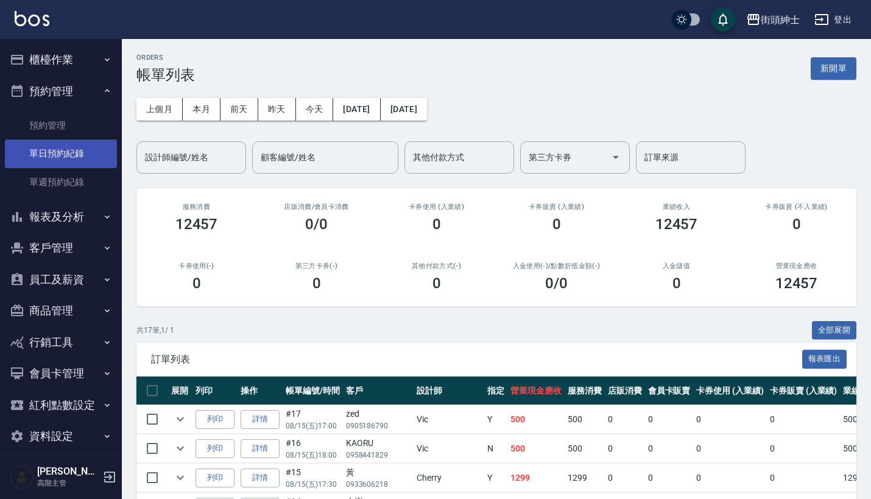
click at [77, 160] on link "單日預約紀錄" at bounding box center [61, 154] width 112 height 28
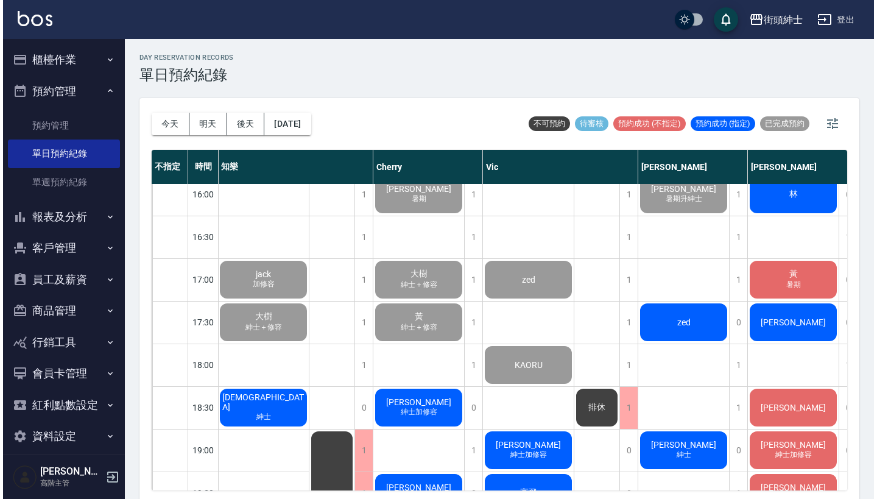
scroll to position [657, 1]
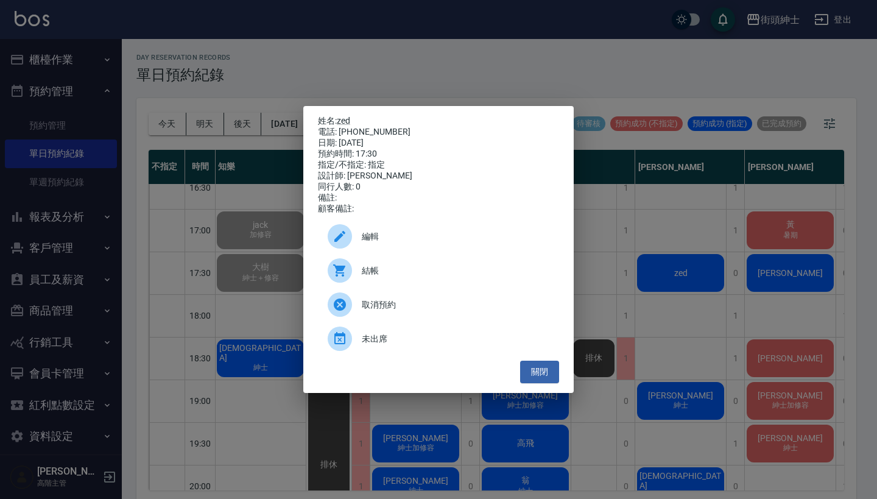
click at [461, 277] on span "結帳" at bounding box center [456, 270] width 188 height 13
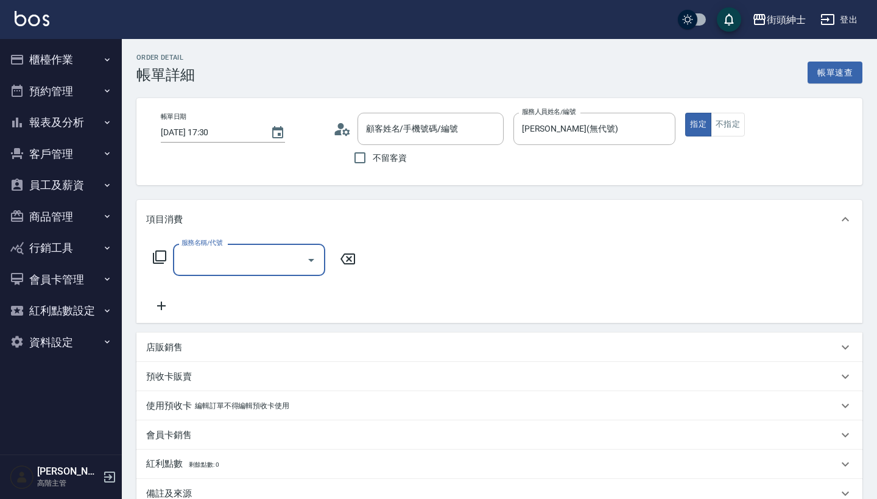
type input "zed/0905186790/null"
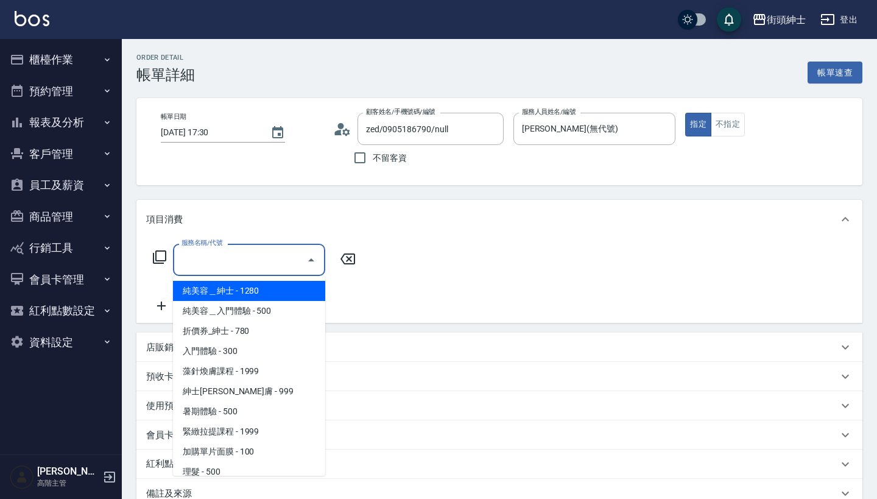
click at [284, 251] on input "服務名稱/代號" at bounding box center [240, 259] width 123 height 21
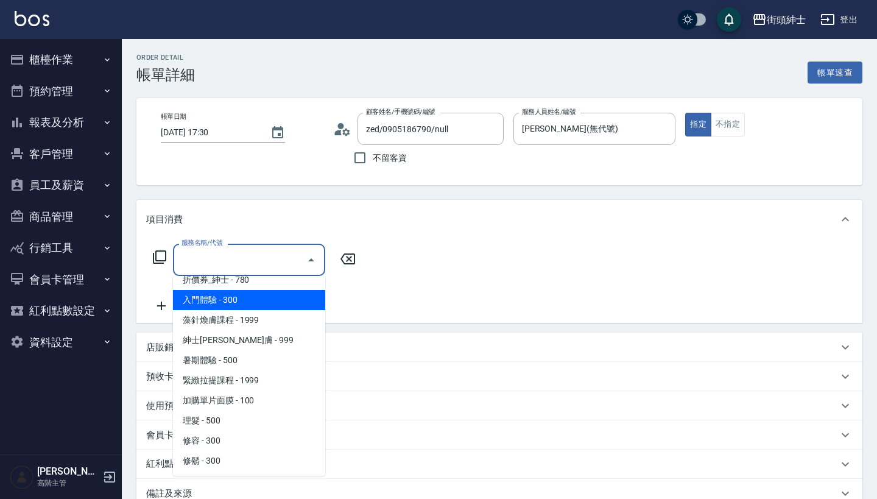
scroll to position [38, 0]
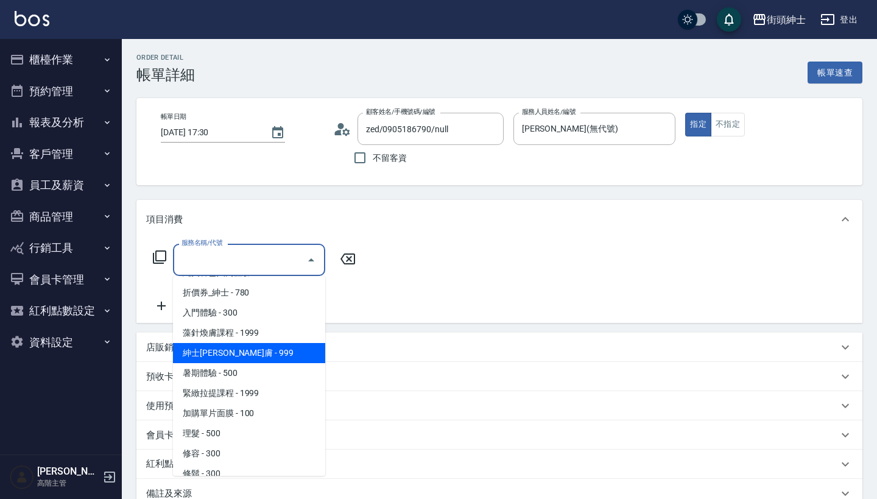
click at [263, 360] on span "紳士[PERSON_NAME]膚 - 999" at bounding box center [249, 353] width 152 height 20
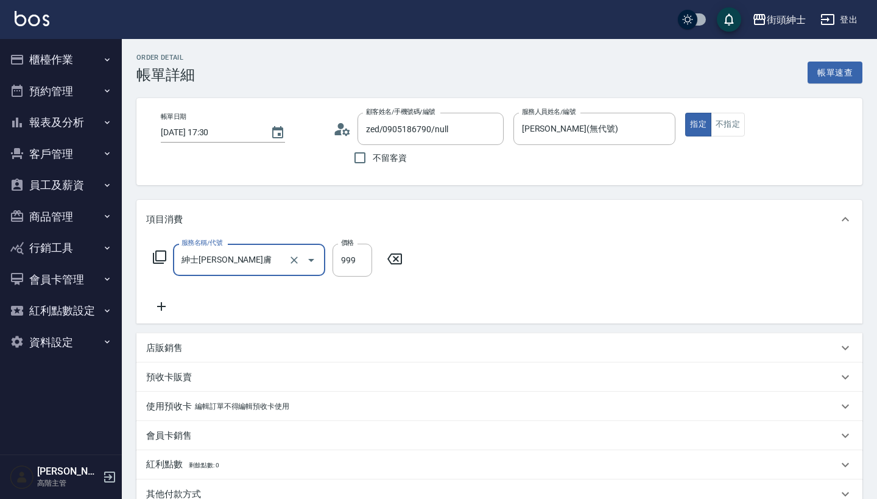
type input "紳士[PERSON_NAME]膚"
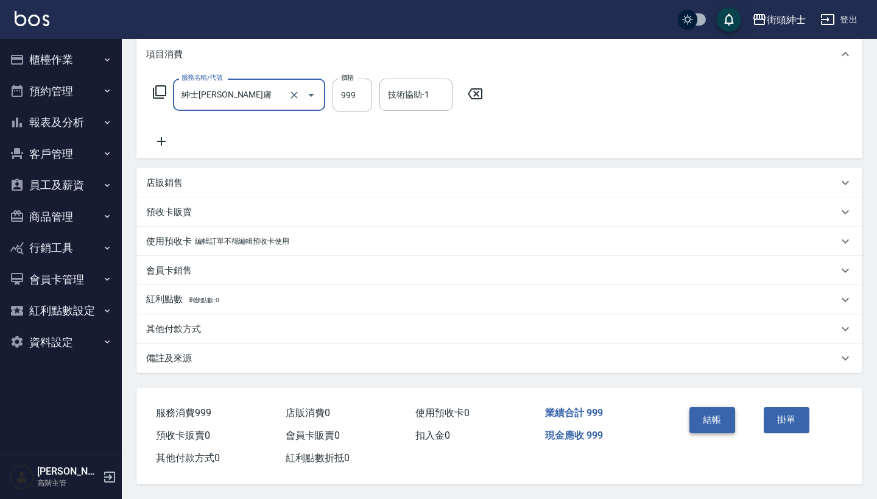
scroll to position [171, 0]
click at [701, 413] on button "結帳" at bounding box center [713, 420] width 46 height 26
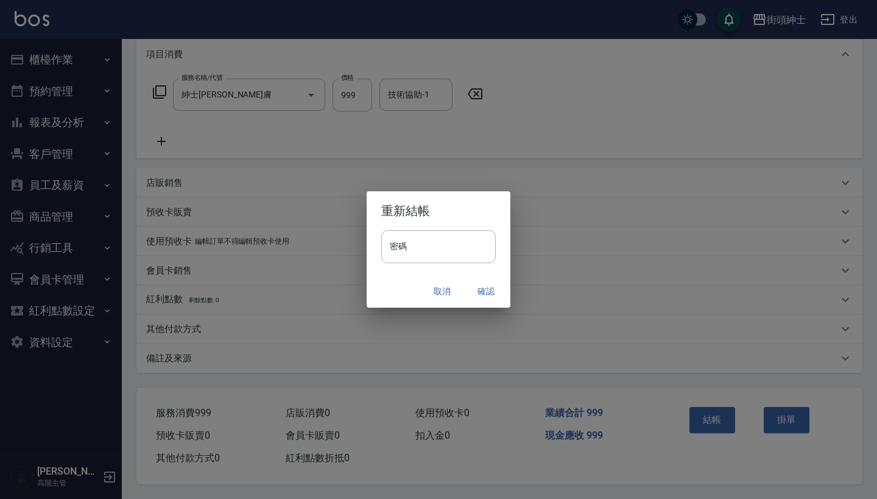
click at [480, 283] on button "確認" at bounding box center [486, 291] width 39 height 23
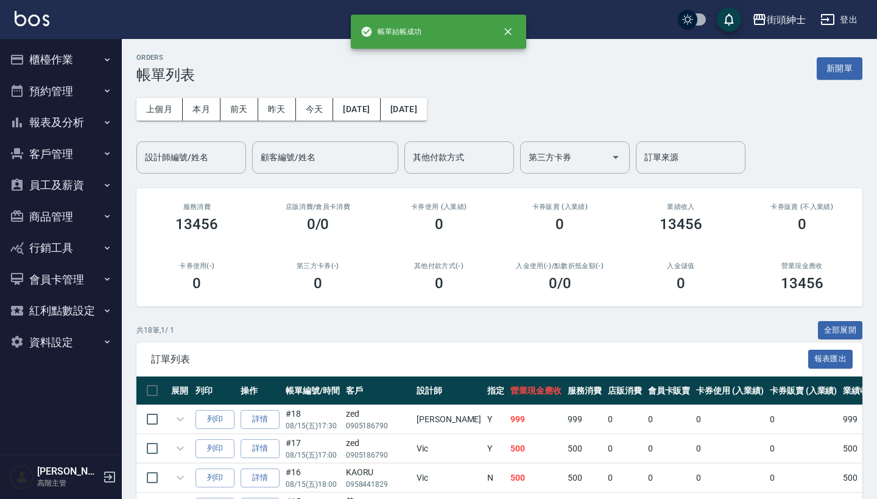
click at [77, 90] on button "預約管理" at bounding box center [61, 92] width 112 height 32
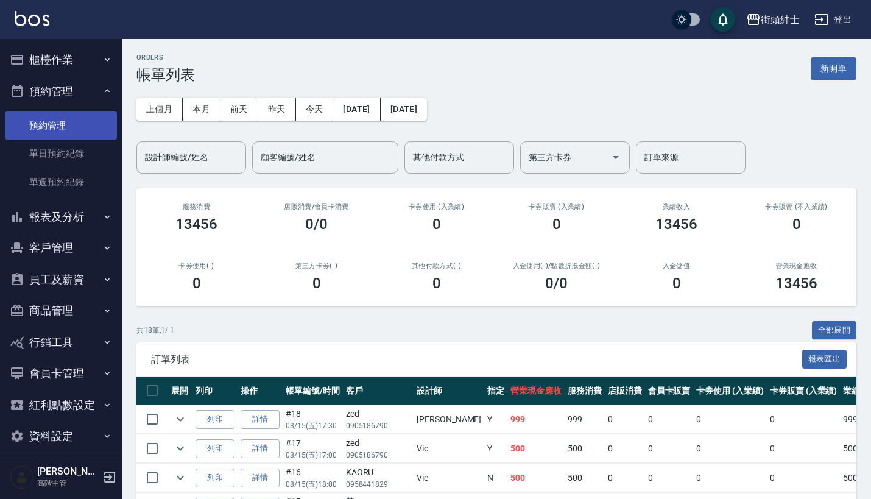
click at [90, 134] on link "預約管理" at bounding box center [61, 125] width 112 height 28
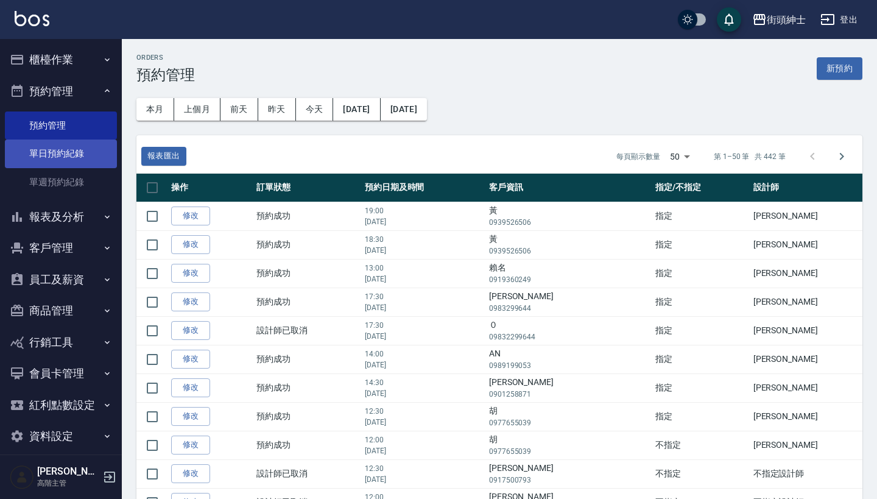
click at [94, 157] on link "單日預約紀錄" at bounding box center [61, 154] width 112 height 28
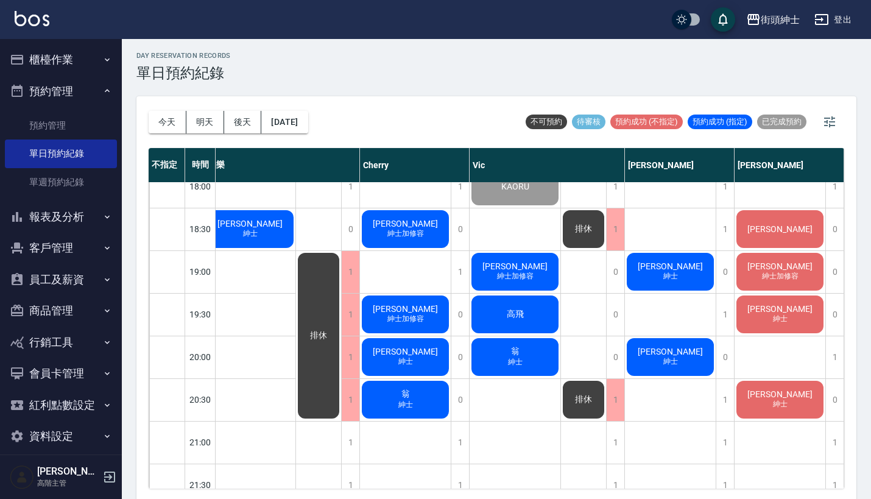
scroll to position [2, 0]
